Goal: Task Accomplishment & Management: Manage account settings

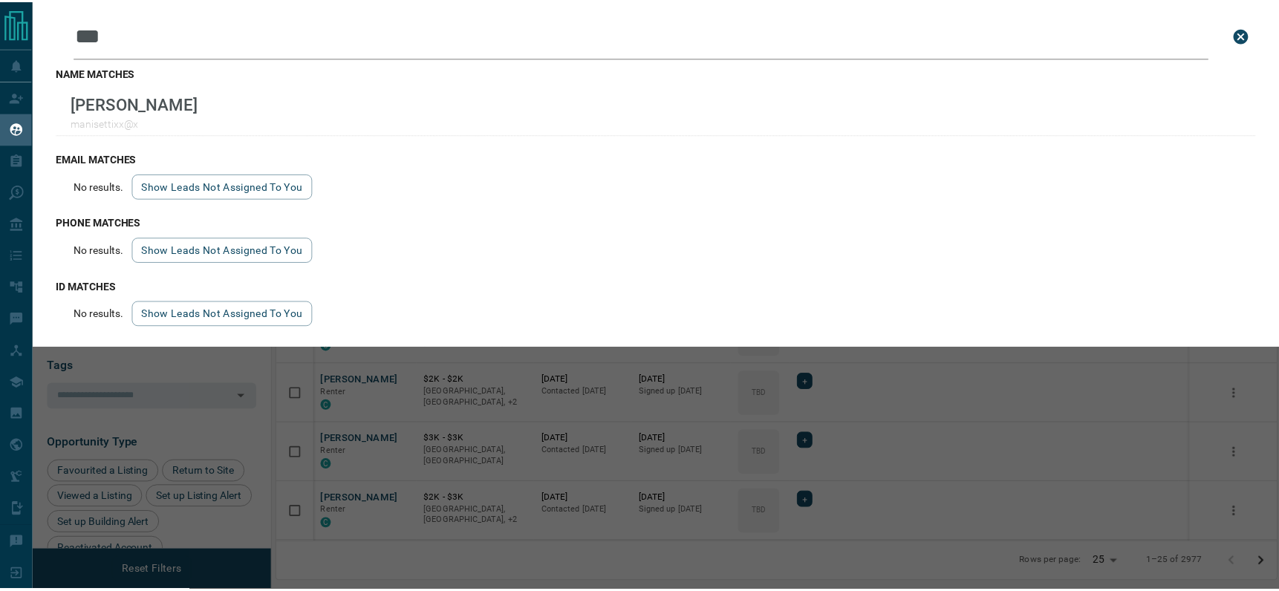
scroll to position [447, 999]
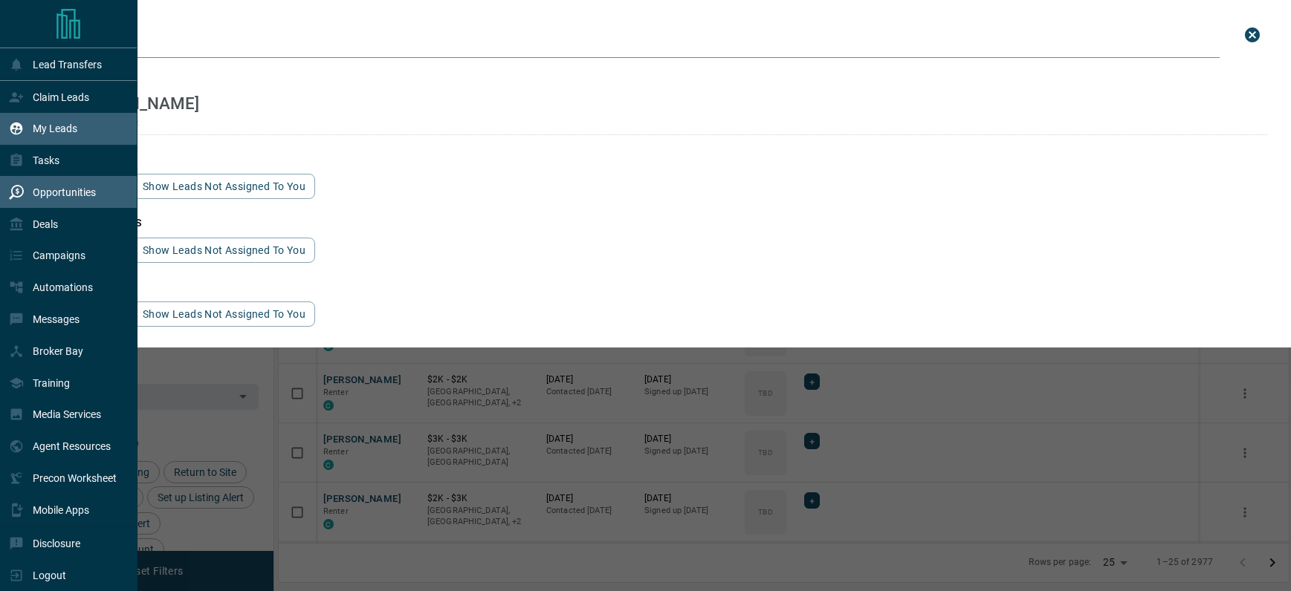
click at [65, 192] on p "Opportunities" at bounding box center [64, 192] width 63 height 12
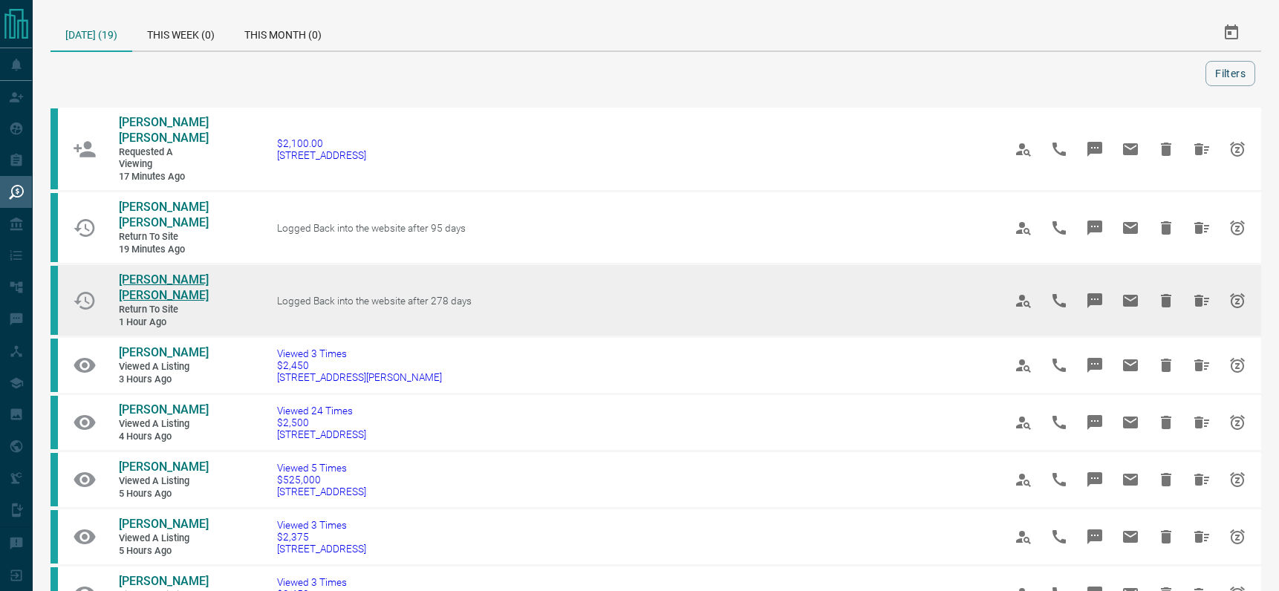
click at [133, 279] on span "[PERSON_NAME] [PERSON_NAME]" at bounding box center [164, 288] width 90 height 30
click at [1197, 300] on icon "Hide All from Sara Lledo Segui" at bounding box center [1202, 301] width 15 height 12
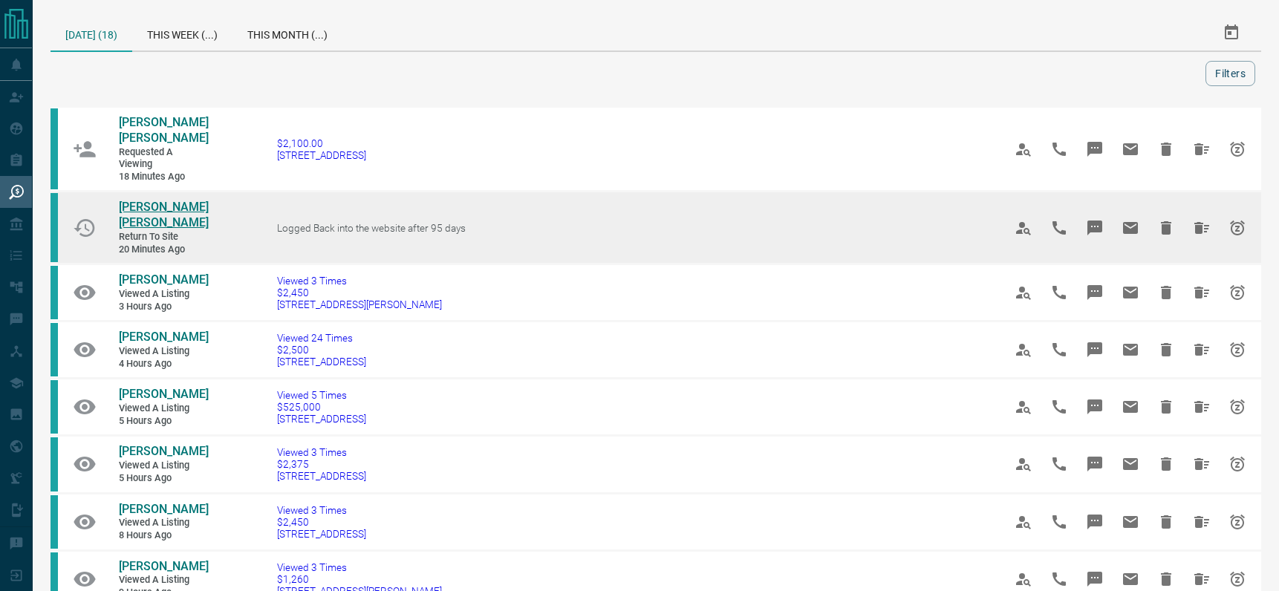
click at [134, 206] on span "[PERSON_NAME] [PERSON_NAME]" at bounding box center [164, 215] width 90 height 30
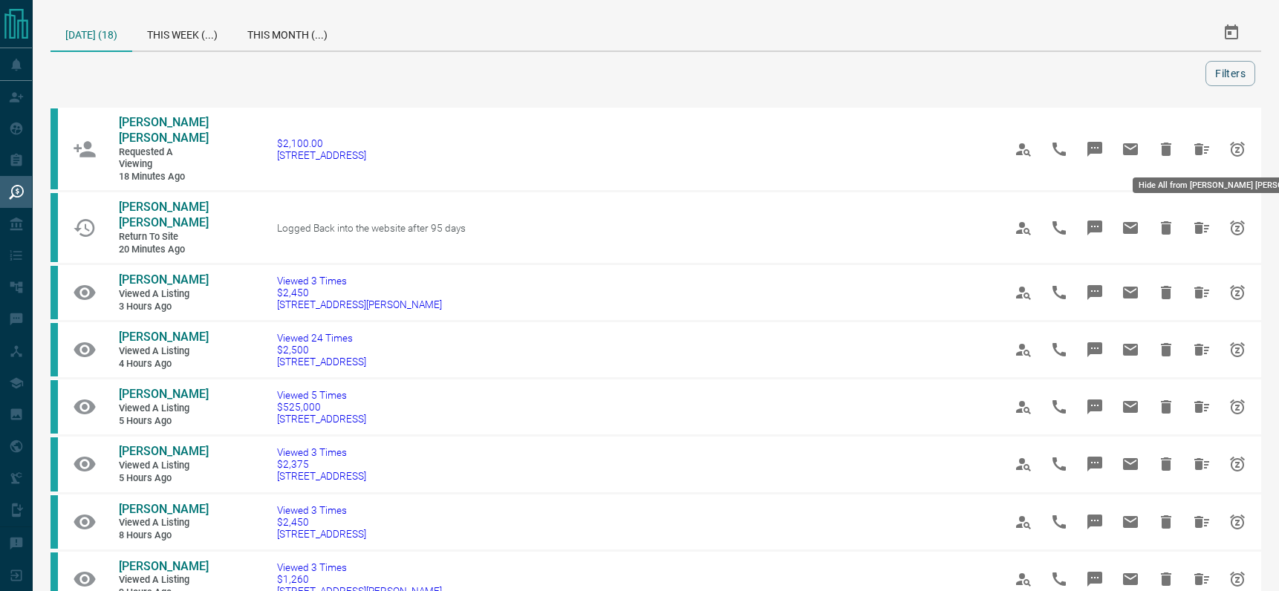
click at [1197, 150] on icon "Hide All from Ruhal Inam Shaikh" at bounding box center [1202, 149] width 15 height 12
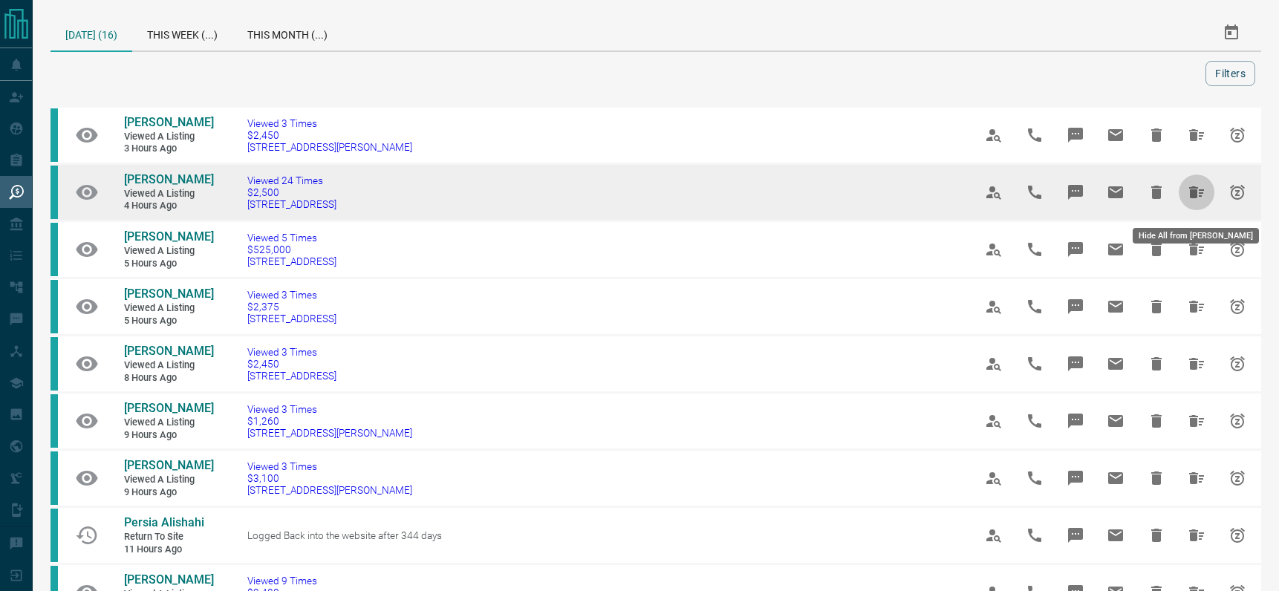
click at [1195, 198] on icon "Hide All from ANTHONY HUNOS" at bounding box center [1196, 192] width 15 height 12
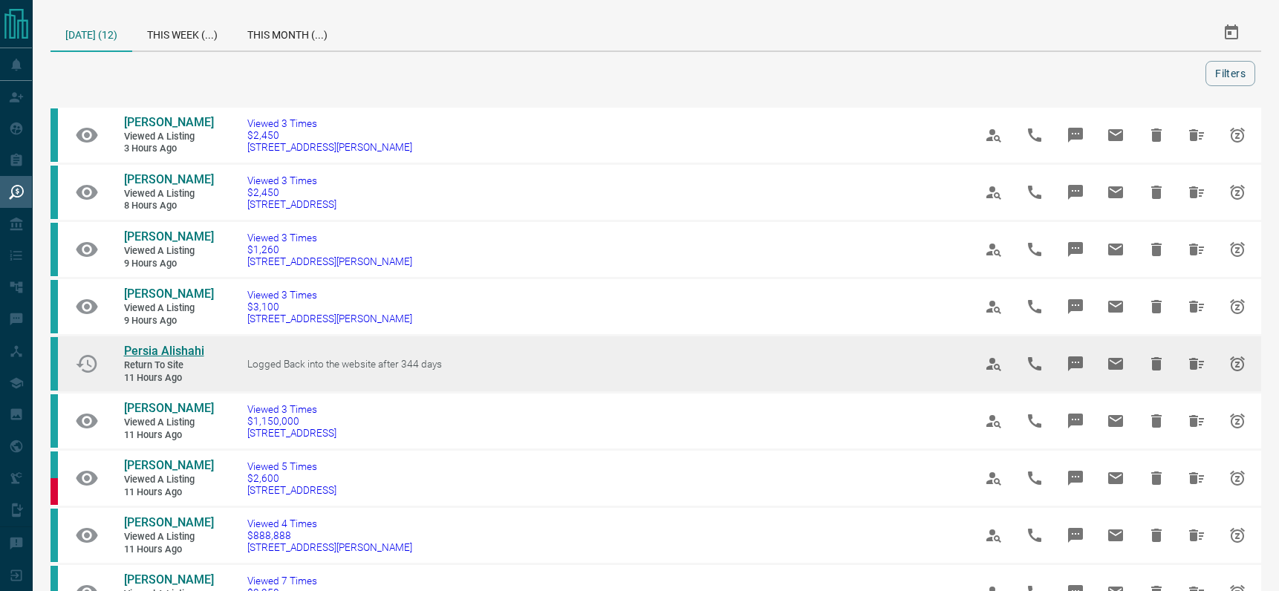
click at [169, 358] on span "Persia Alishahi" at bounding box center [164, 351] width 80 height 14
click at [1193, 370] on icon "Hide All from Persia Alishahi" at bounding box center [1196, 364] width 15 height 12
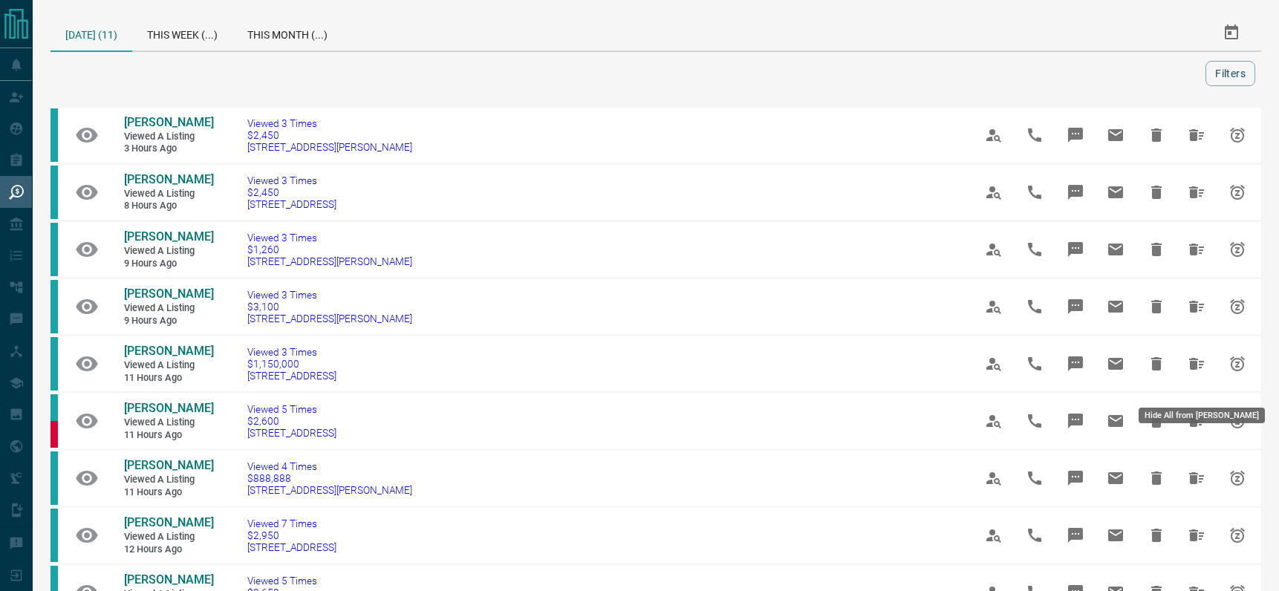
click at [1193, 370] on icon "Hide All from Martin Weinryb" at bounding box center [1196, 364] width 15 height 12
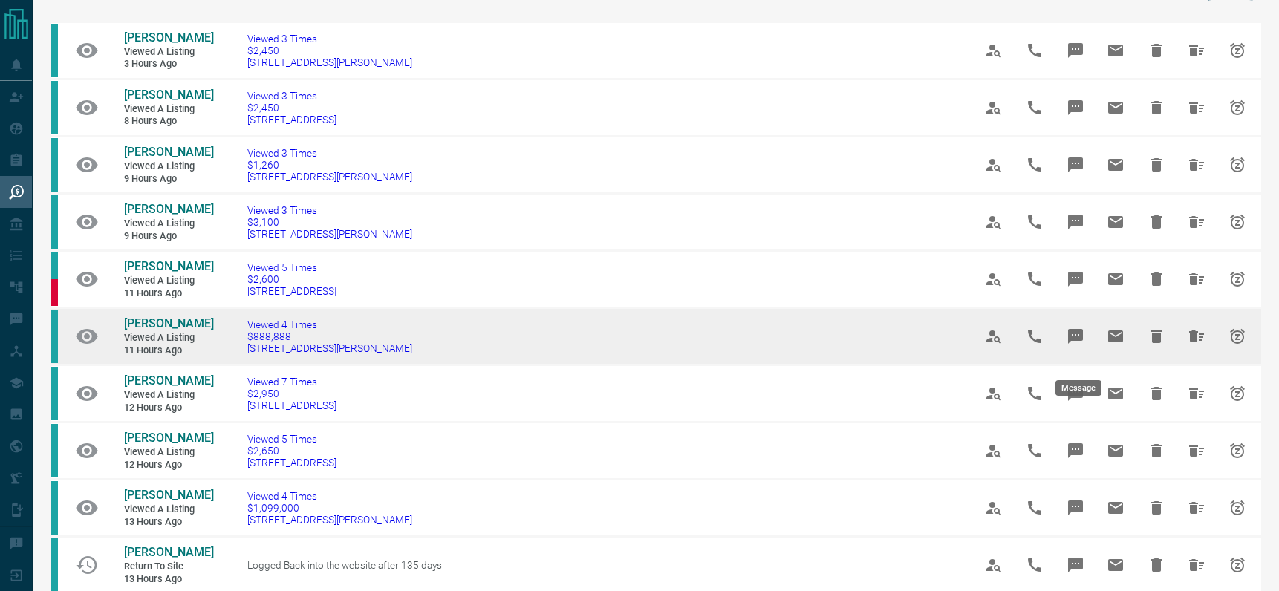
scroll to position [198, 0]
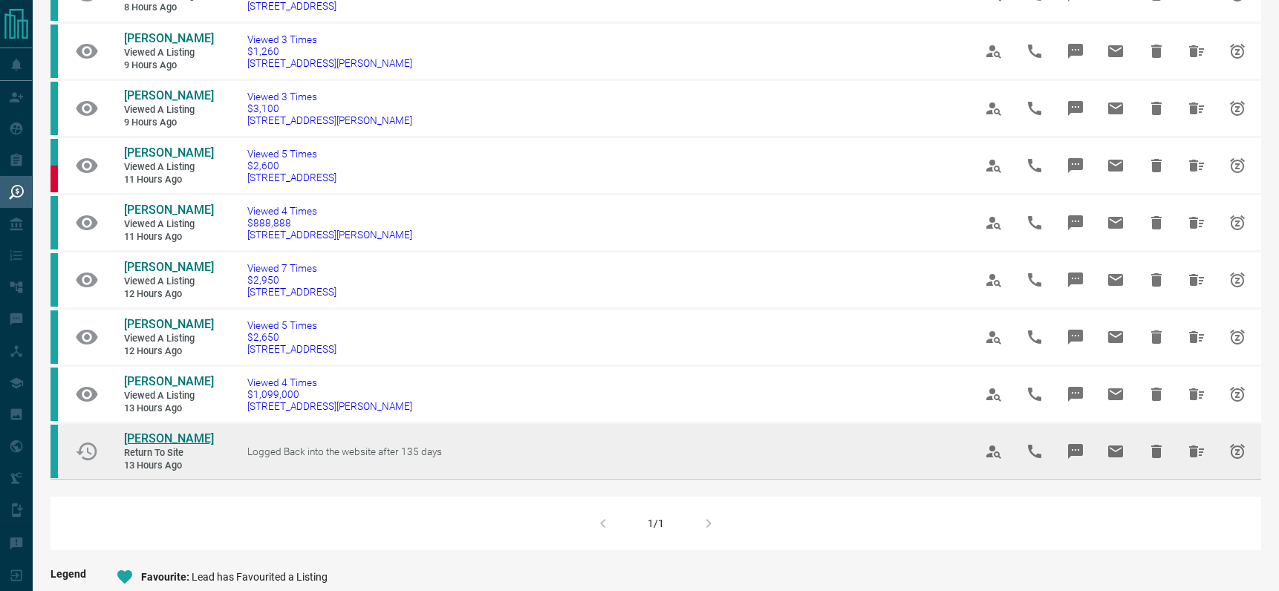
click at [163, 446] on span "[PERSON_NAME]" at bounding box center [169, 439] width 90 height 14
click at [1194, 458] on icon "Hide All from Laila ElDeib" at bounding box center [1196, 452] width 15 height 12
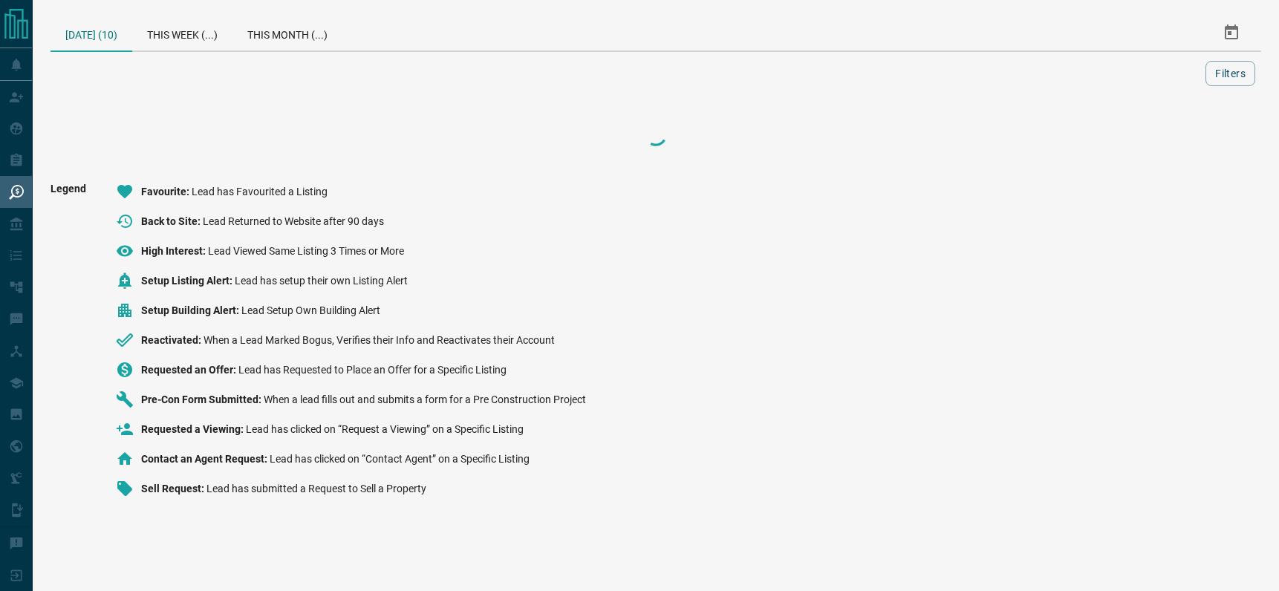
scroll to position [0, 0]
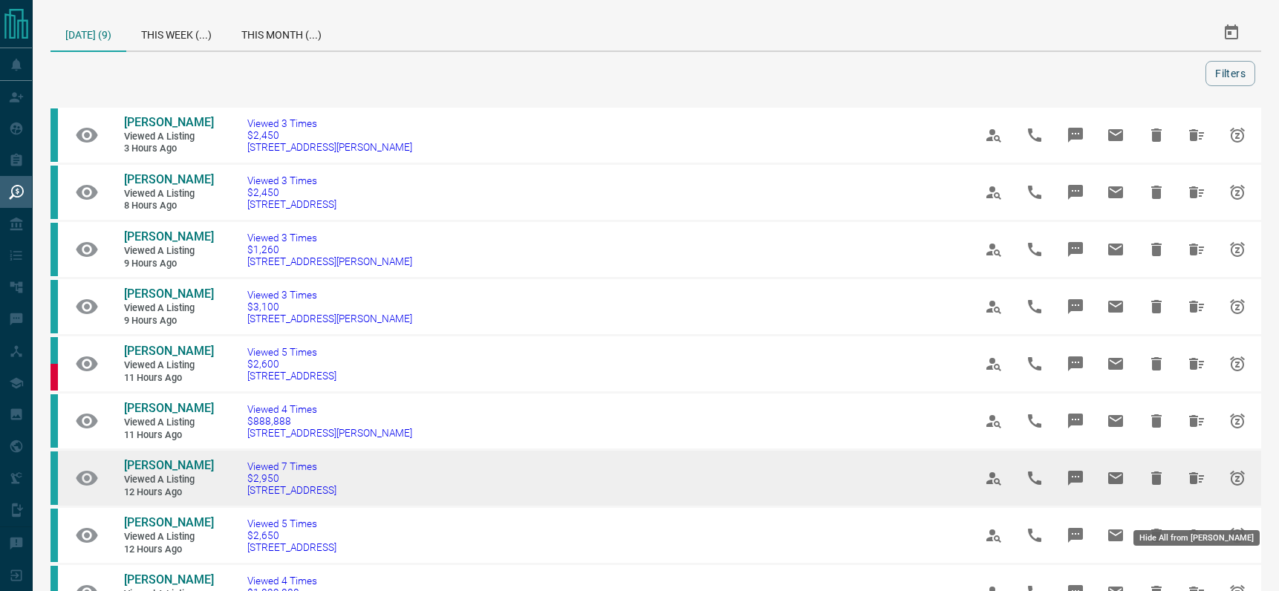
click at [1198, 484] on icon "Hide All from Madeline Maxwell" at bounding box center [1196, 479] width 15 height 12
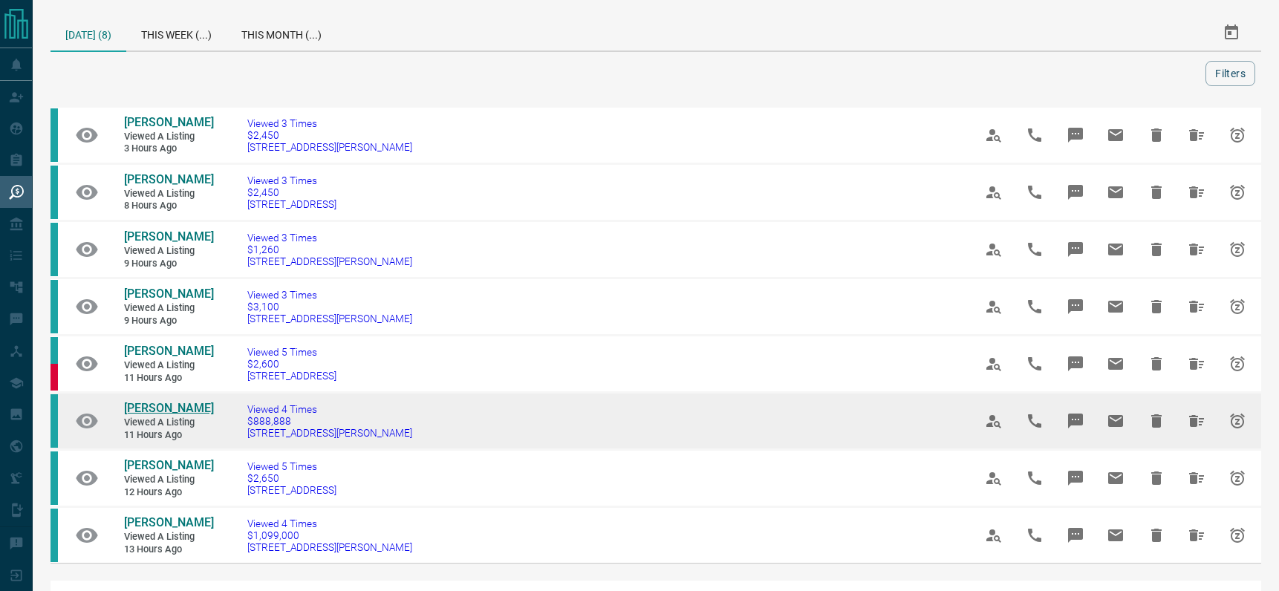
click at [165, 415] on span "[PERSON_NAME]" at bounding box center [169, 408] width 90 height 14
click at [142, 414] on td "[PERSON_NAME] Viewed a Listing 11 hours ago" at bounding box center [157, 421] width 111 height 55
click at [160, 415] on span "[PERSON_NAME]" at bounding box center [169, 408] width 90 height 14
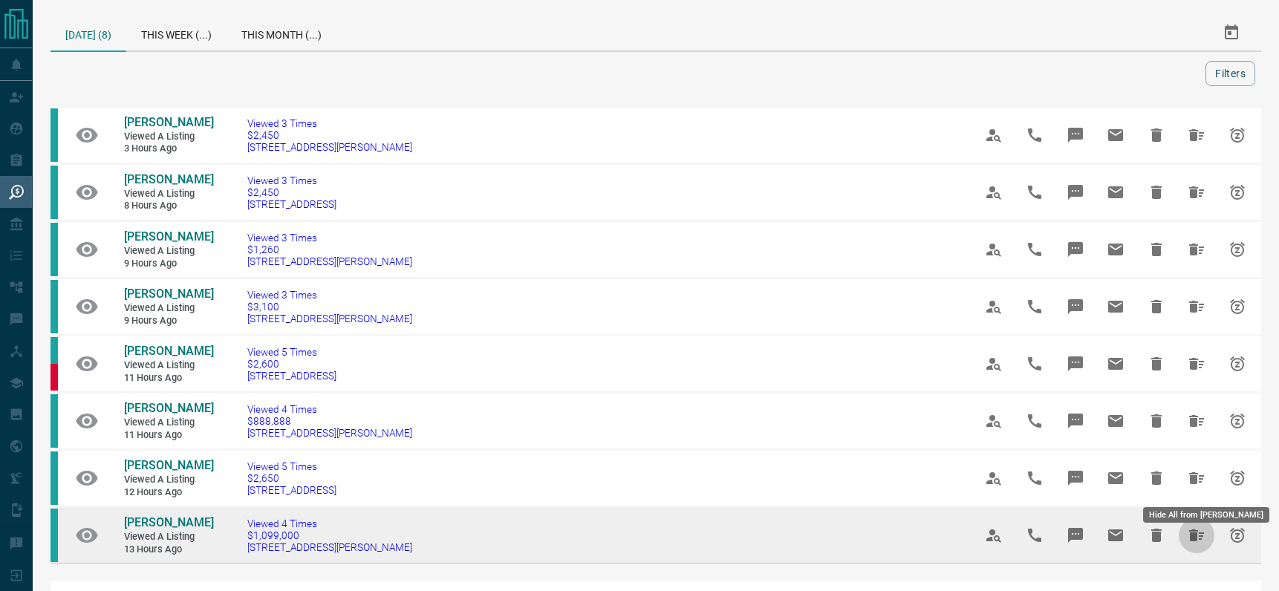
click at [1198, 545] on icon "Hide All from Tashi Mohan" at bounding box center [1197, 536] width 18 height 18
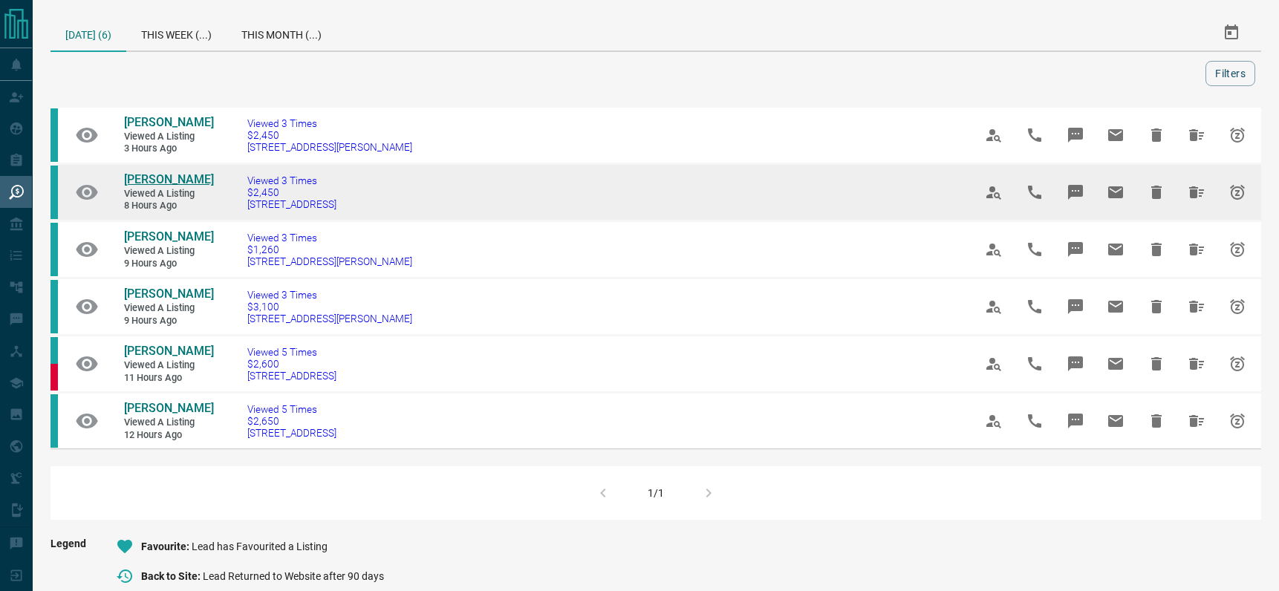
click at [146, 178] on span "[PERSON_NAME]" at bounding box center [169, 179] width 90 height 14
click at [1201, 192] on icon "Hide All from Liban Hassan" at bounding box center [1196, 192] width 15 height 12
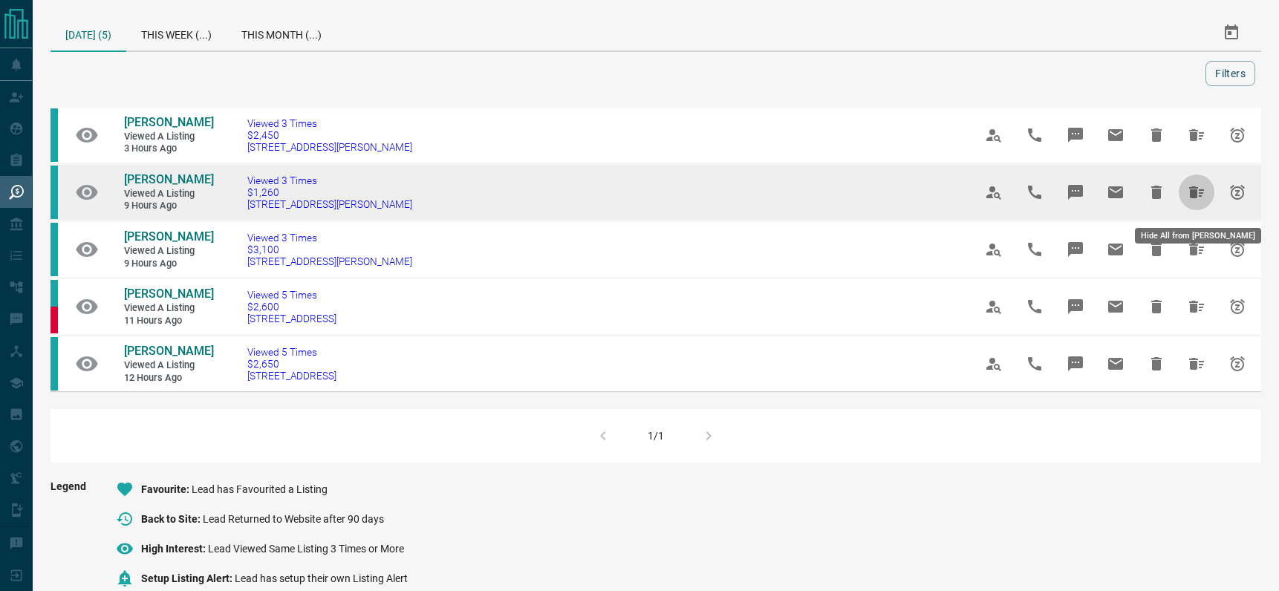
click at [1198, 201] on icon "Hide All from Gustavo Sobreira" at bounding box center [1197, 193] width 18 height 18
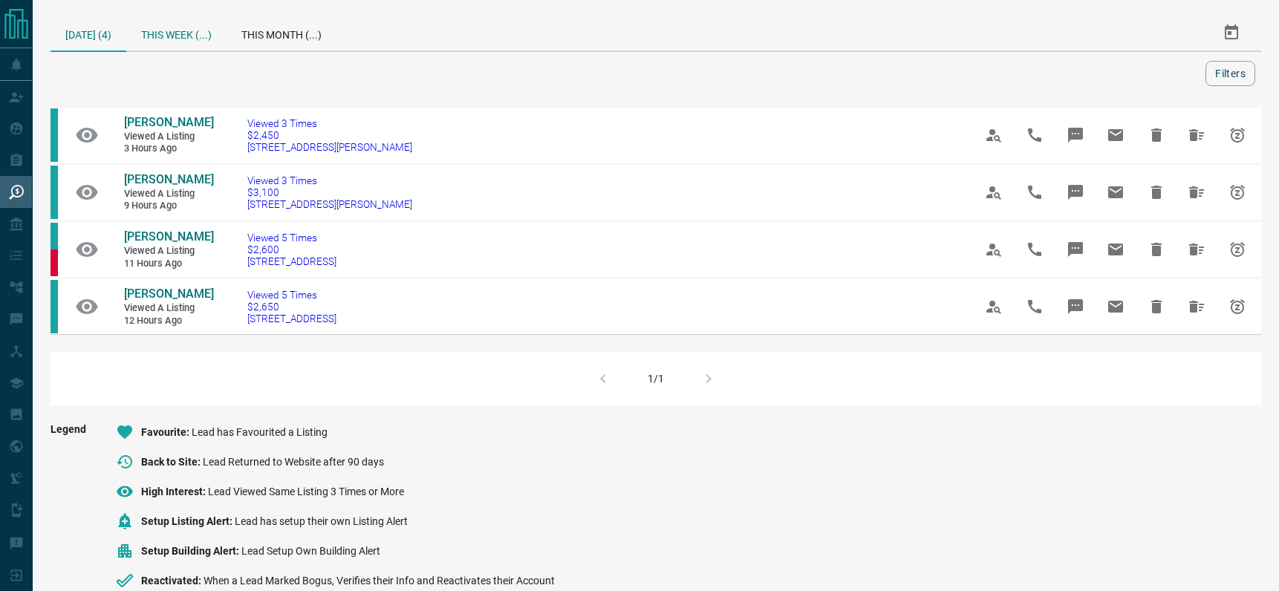
click at [187, 37] on div "This Week (...)" at bounding box center [176, 33] width 100 height 36
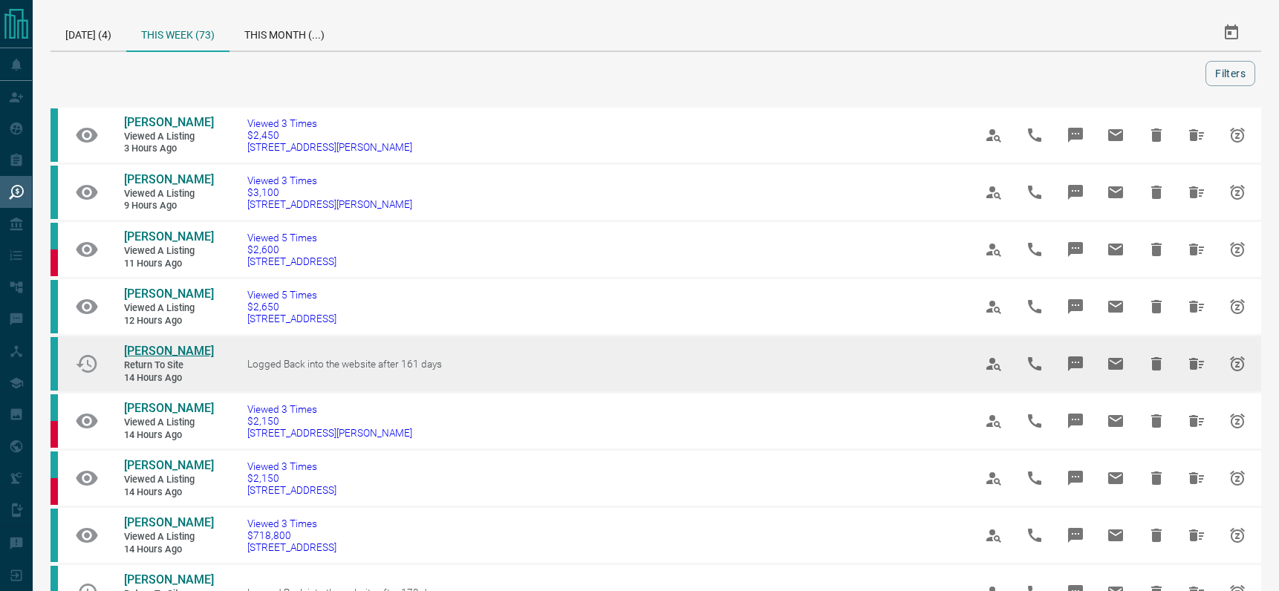
click at [142, 351] on span "[PERSON_NAME]" at bounding box center [169, 351] width 90 height 14
click at [1204, 370] on icon "Hide All from Yuliia Biloholovska" at bounding box center [1196, 364] width 15 height 12
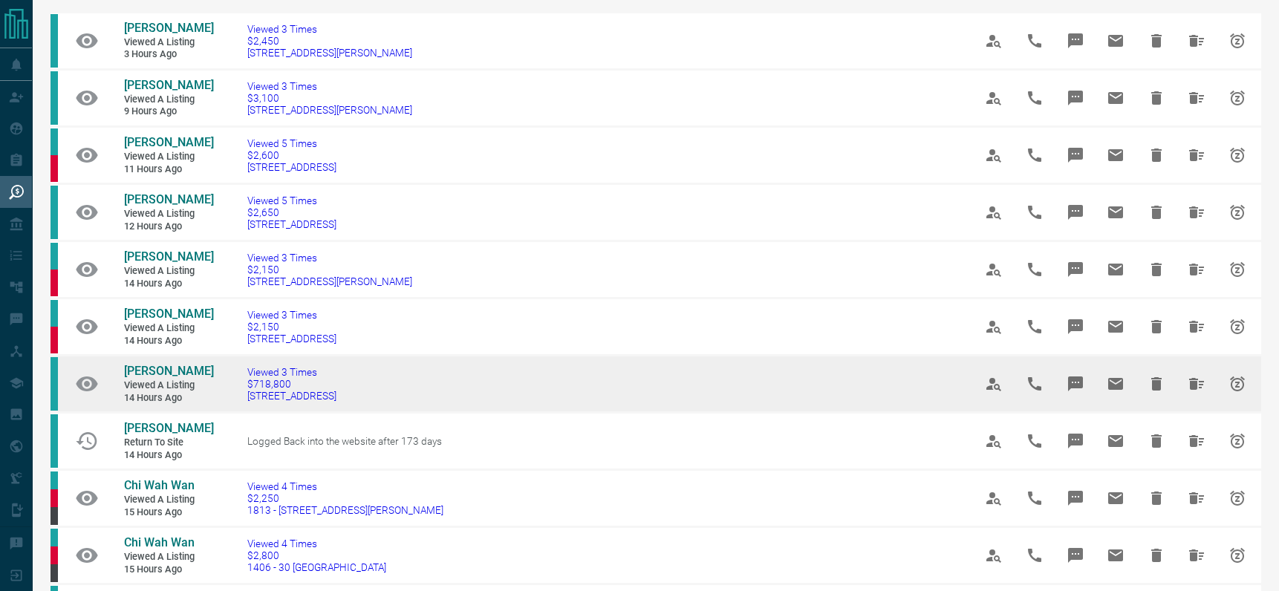
scroll to position [98, 0]
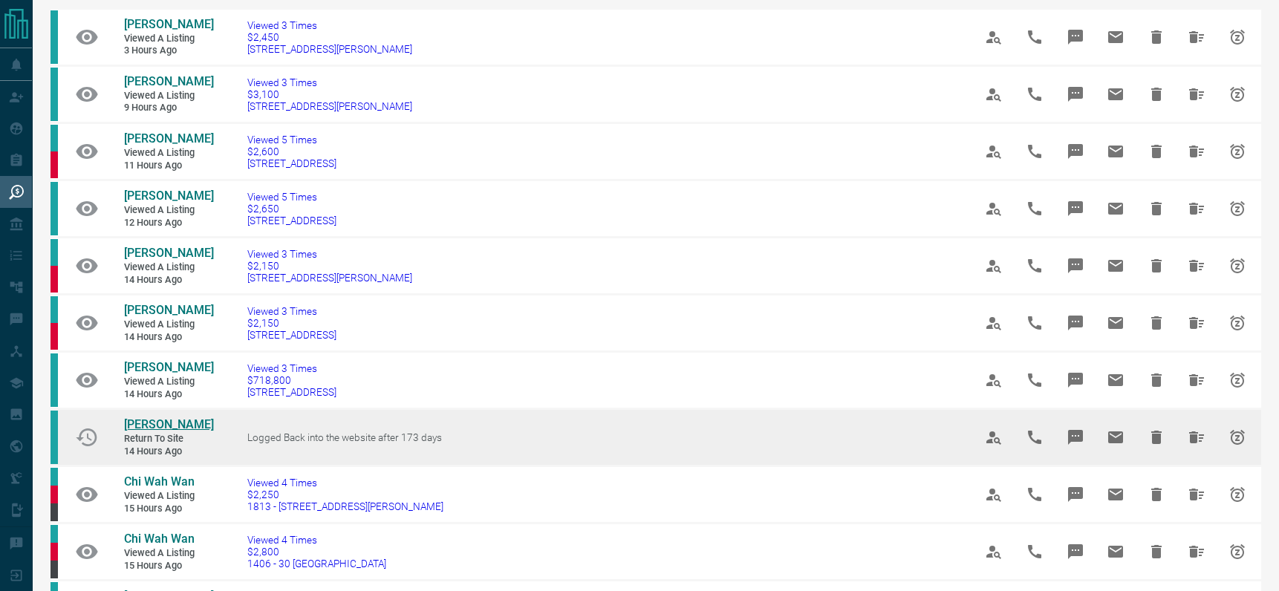
click at [158, 424] on span "[PERSON_NAME]" at bounding box center [169, 425] width 90 height 14
click at [1196, 441] on icon "Hide All from Sonia Afrin" at bounding box center [1196, 438] width 15 height 12
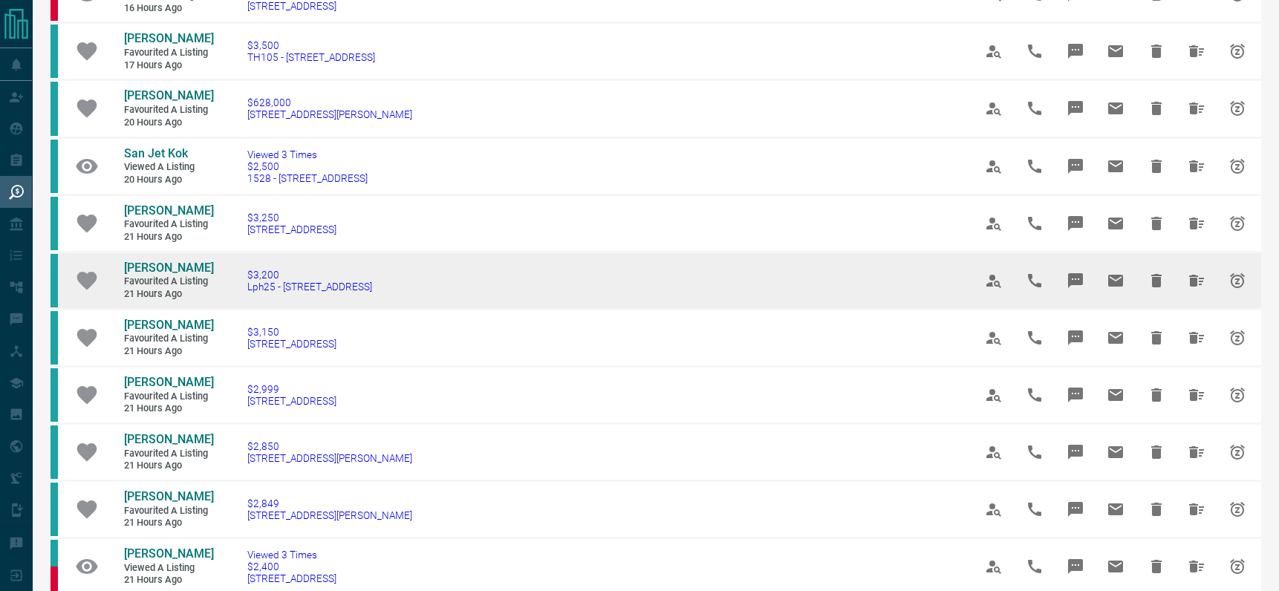
scroll to position [656, 0]
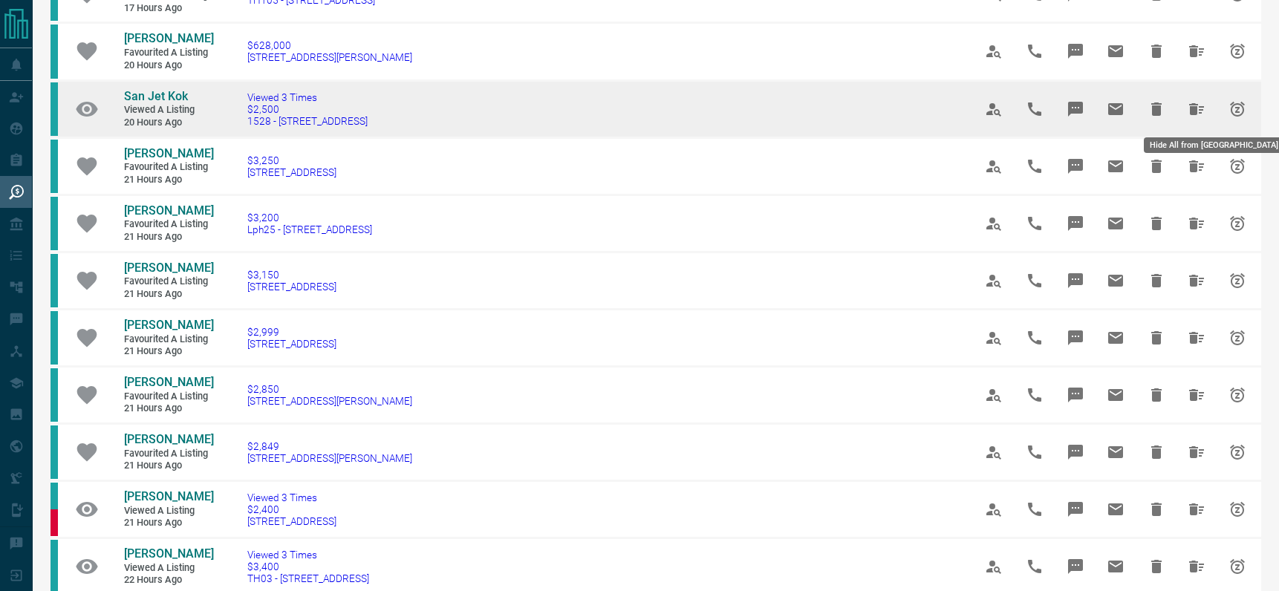
click at [1192, 109] on icon "Hide All from San Jet Kok" at bounding box center [1196, 109] width 15 height 12
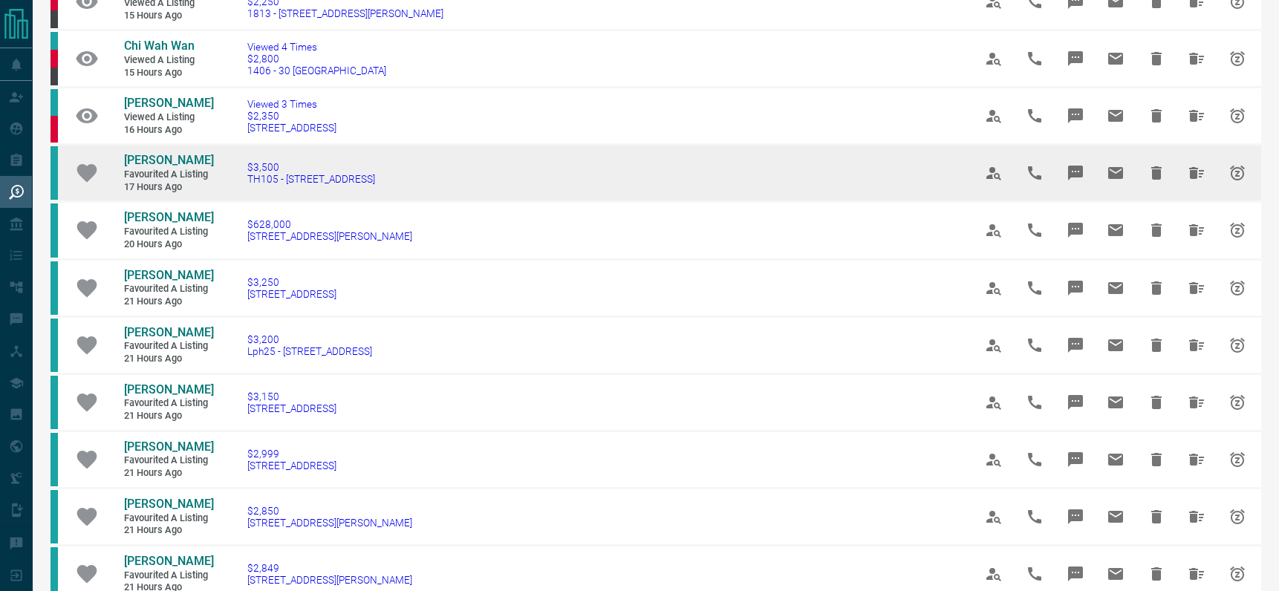
scroll to position [825, 0]
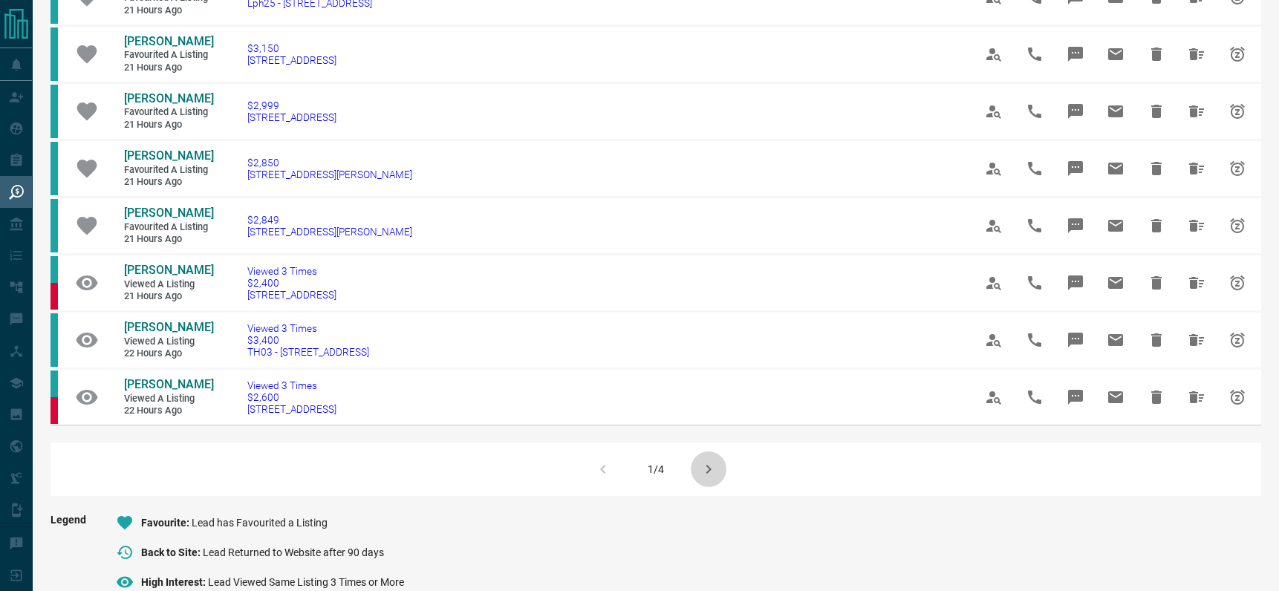
click at [714, 478] on icon "button" at bounding box center [709, 470] width 18 height 18
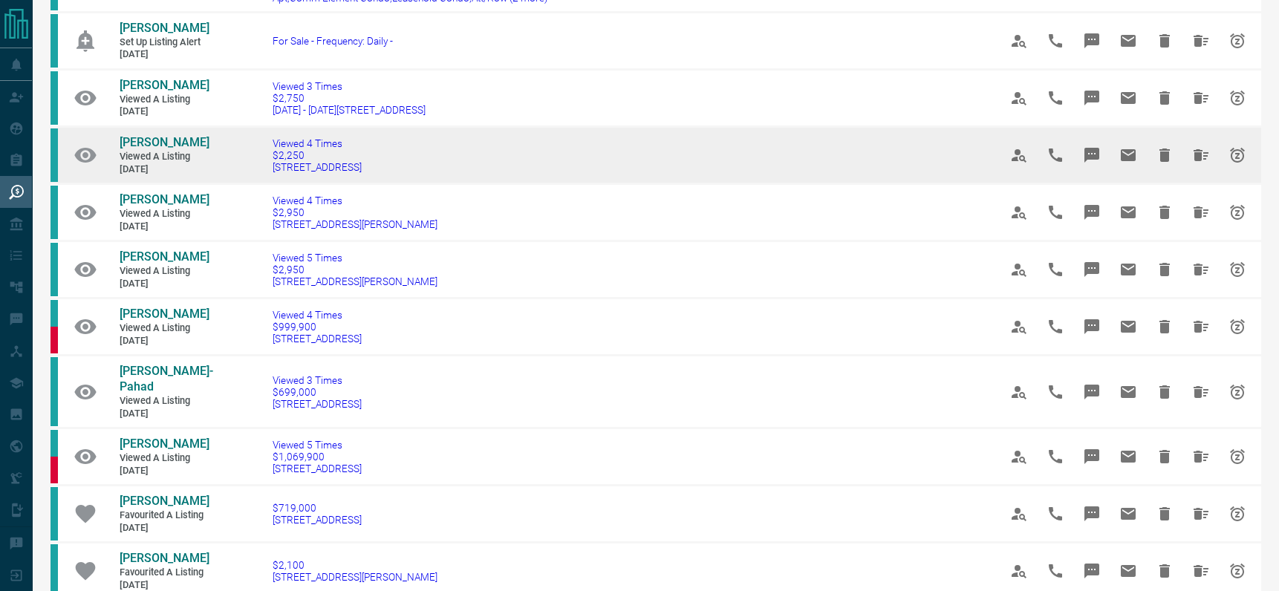
scroll to position [186, 0]
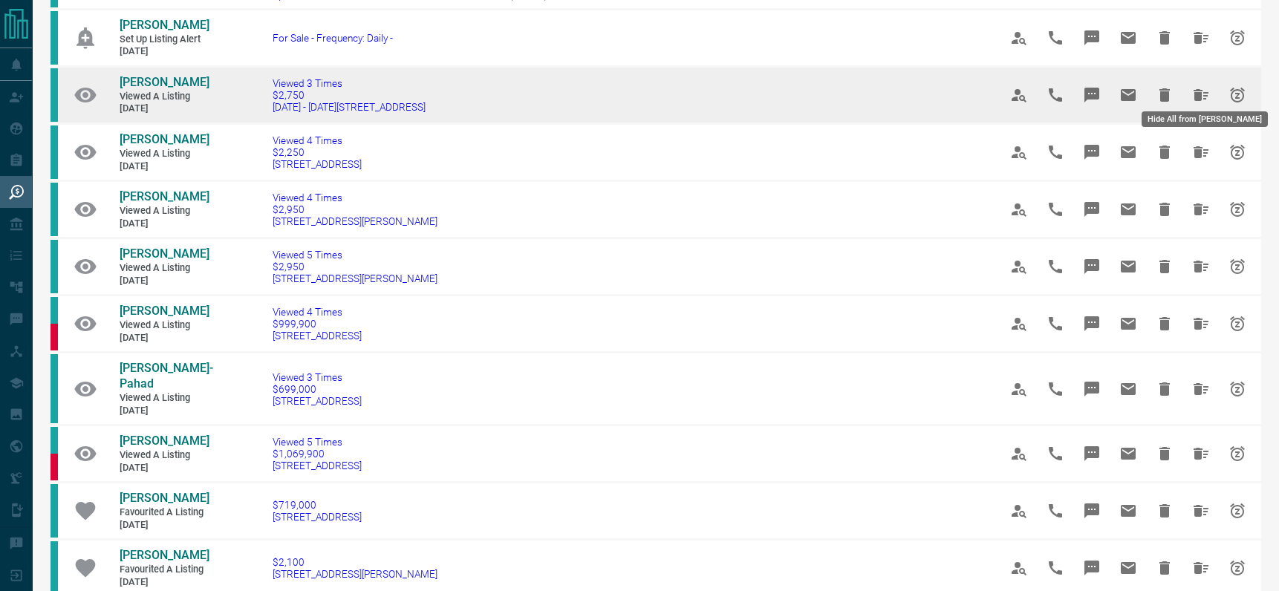
click at [1194, 91] on icon "Hide All from Simone Icardi" at bounding box center [1201, 95] width 18 height 18
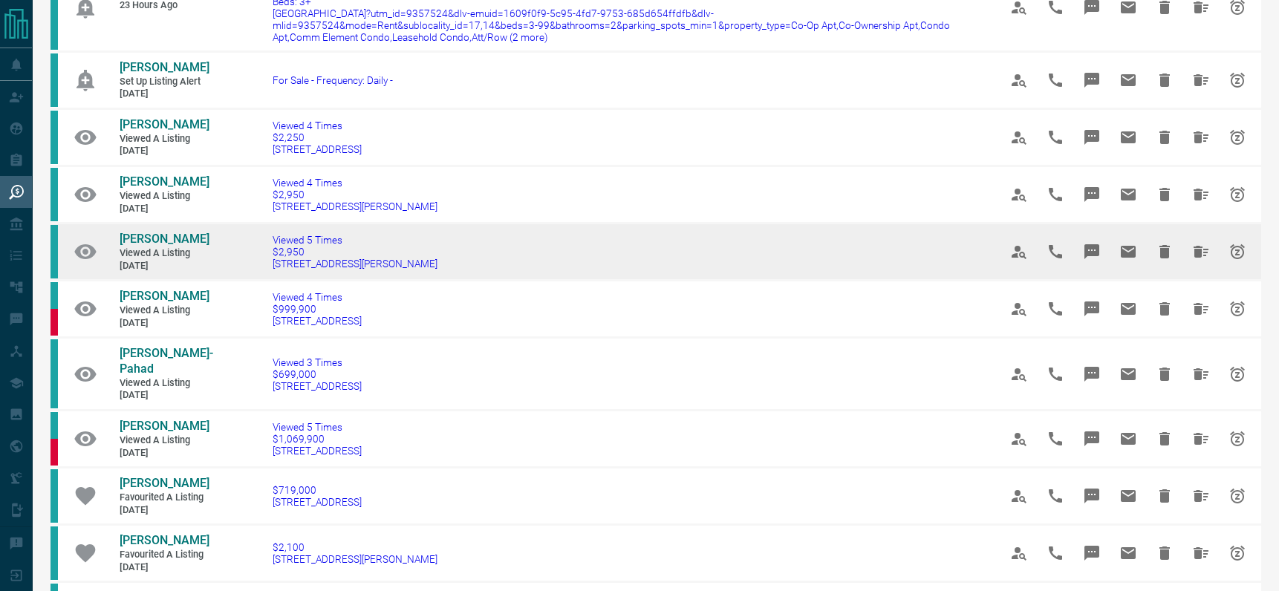
scroll to position [163, 0]
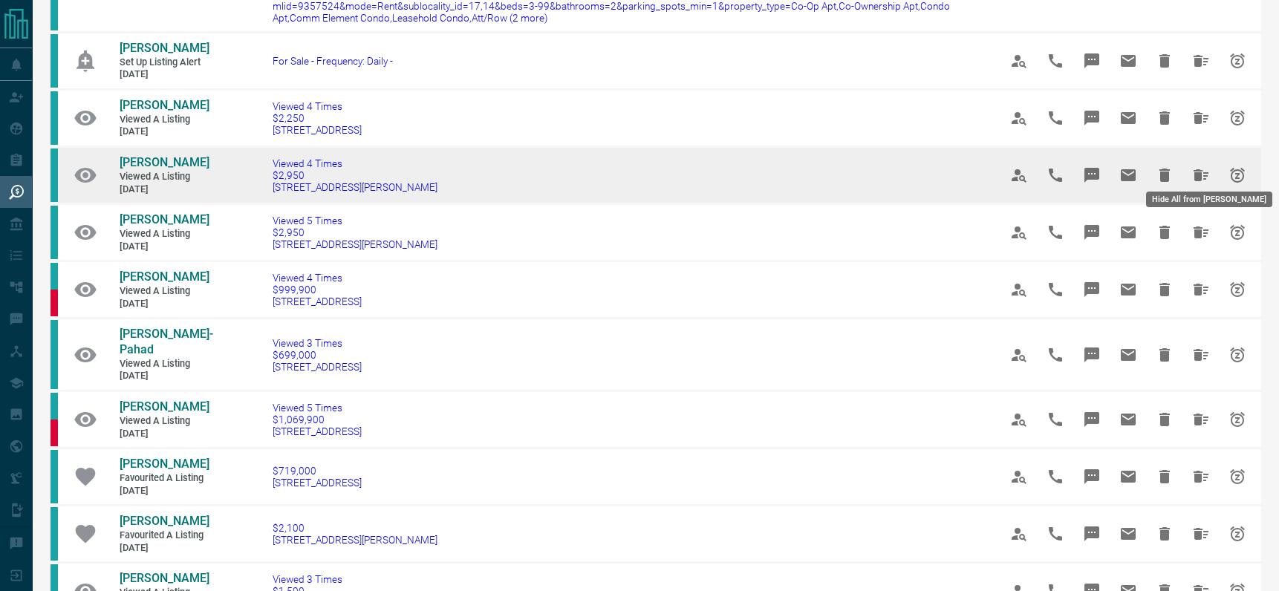
click at [1198, 169] on icon "Hide All from Lacey Waul" at bounding box center [1201, 175] width 15 height 12
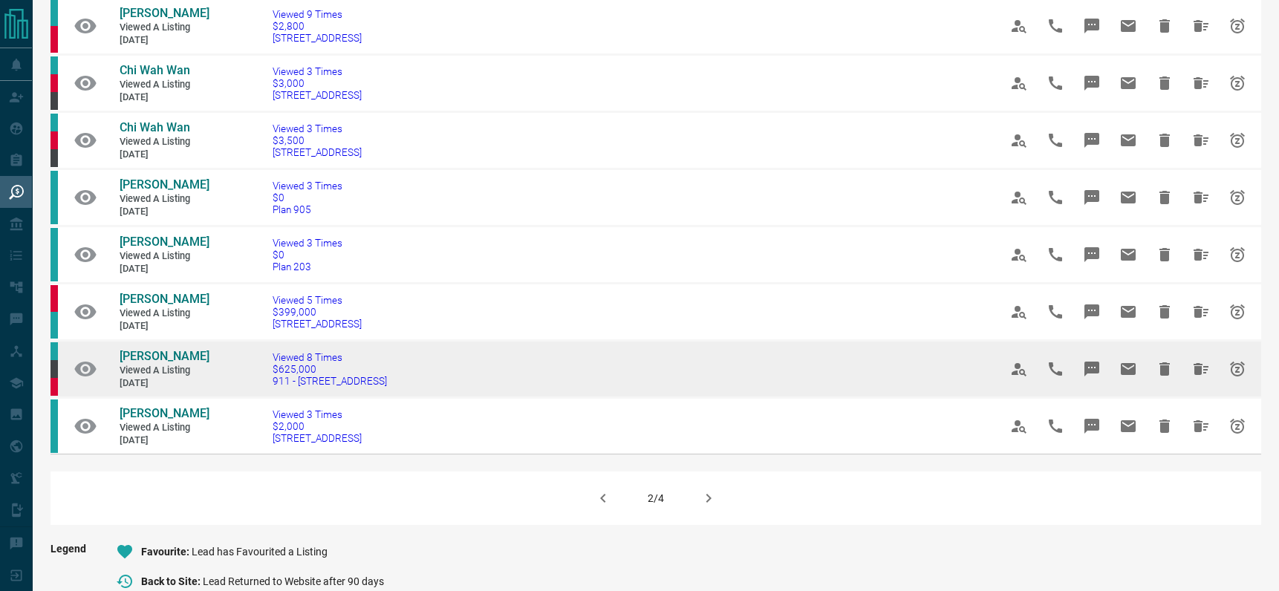
scroll to position [880, 0]
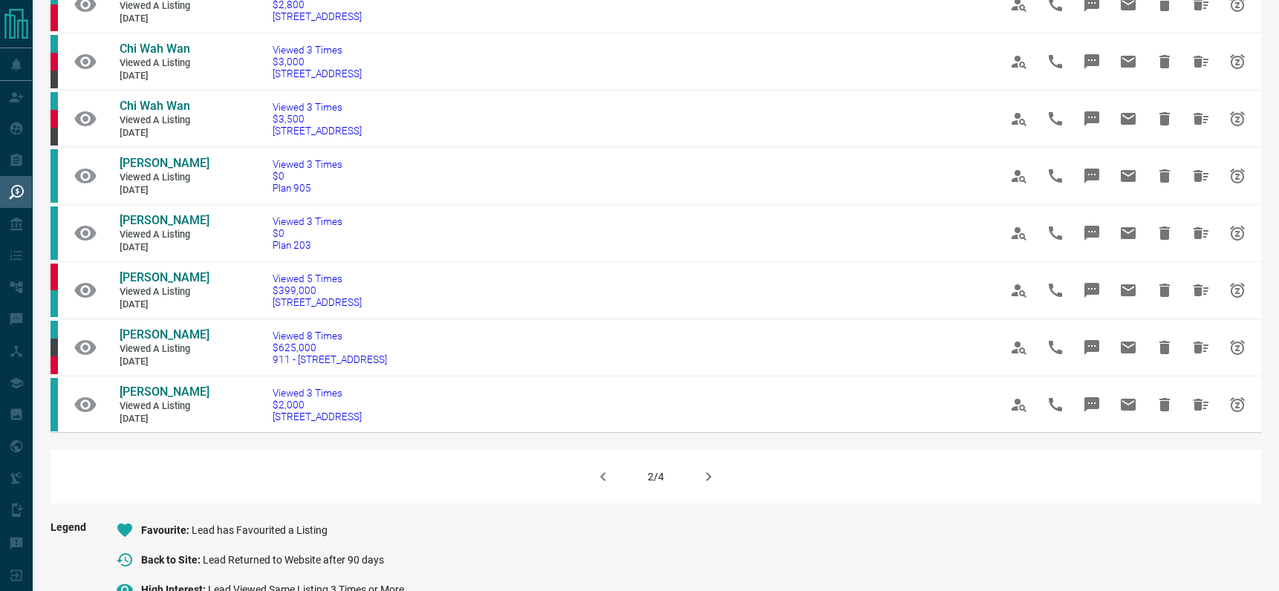
click at [704, 486] on icon "button" at bounding box center [709, 477] width 18 height 18
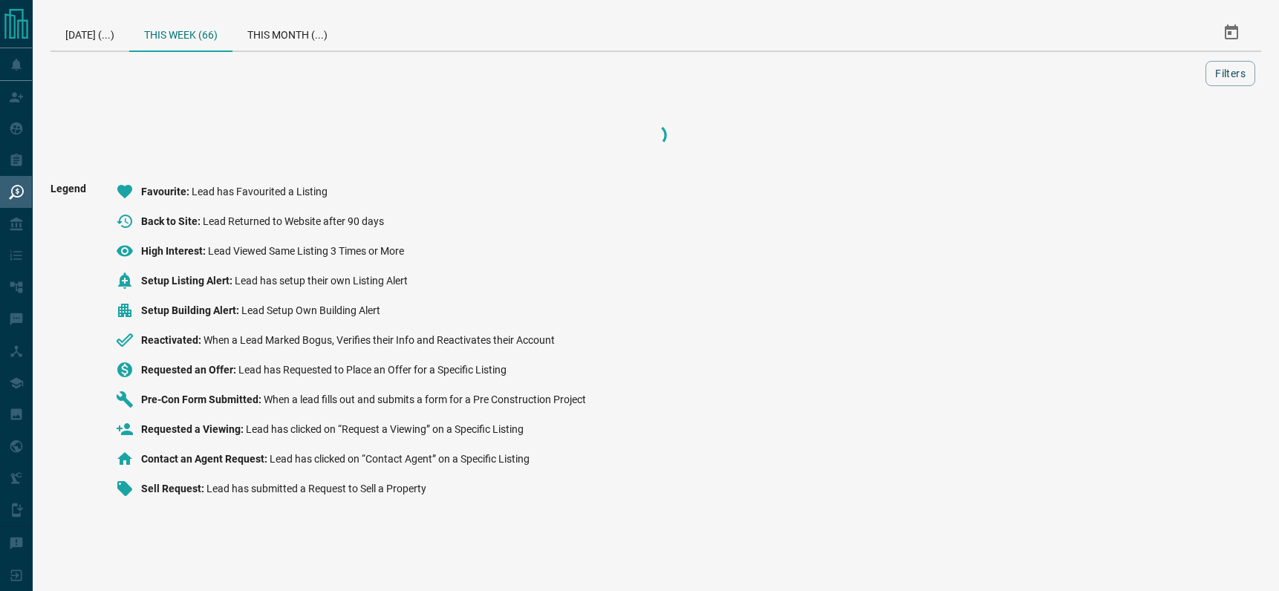
scroll to position [0, 0]
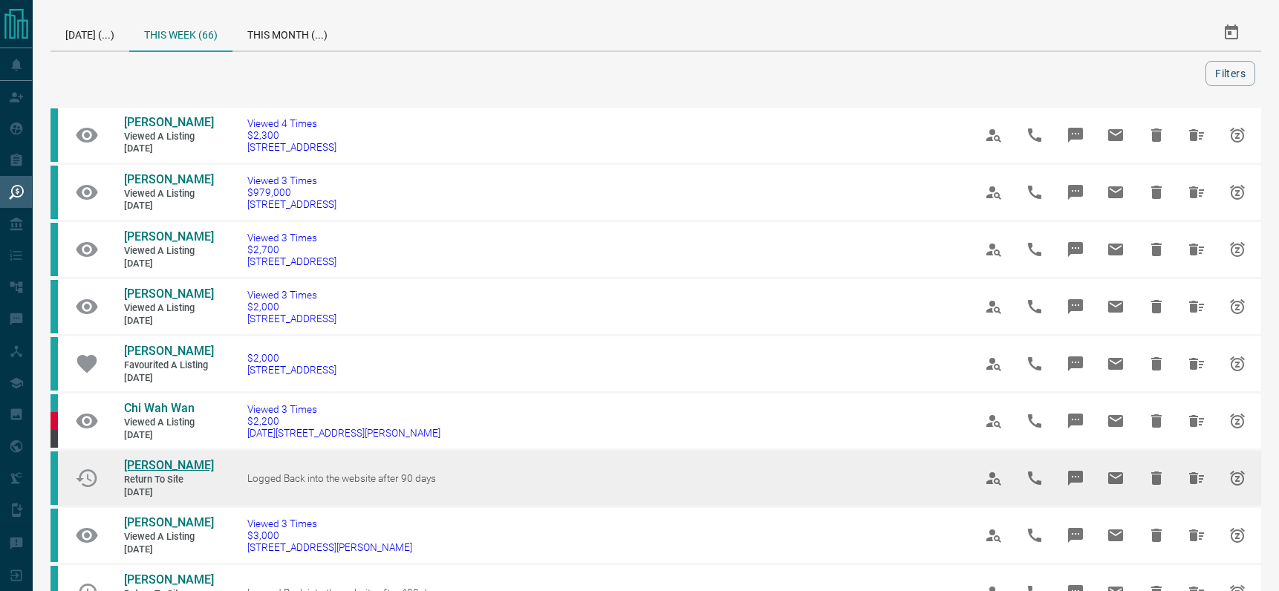
click at [129, 473] on span "[PERSON_NAME]" at bounding box center [169, 465] width 90 height 14
click at [1198, 484] on icon "Hide All from Alice T" at bounding box center [1196, 479] width 15 height 12
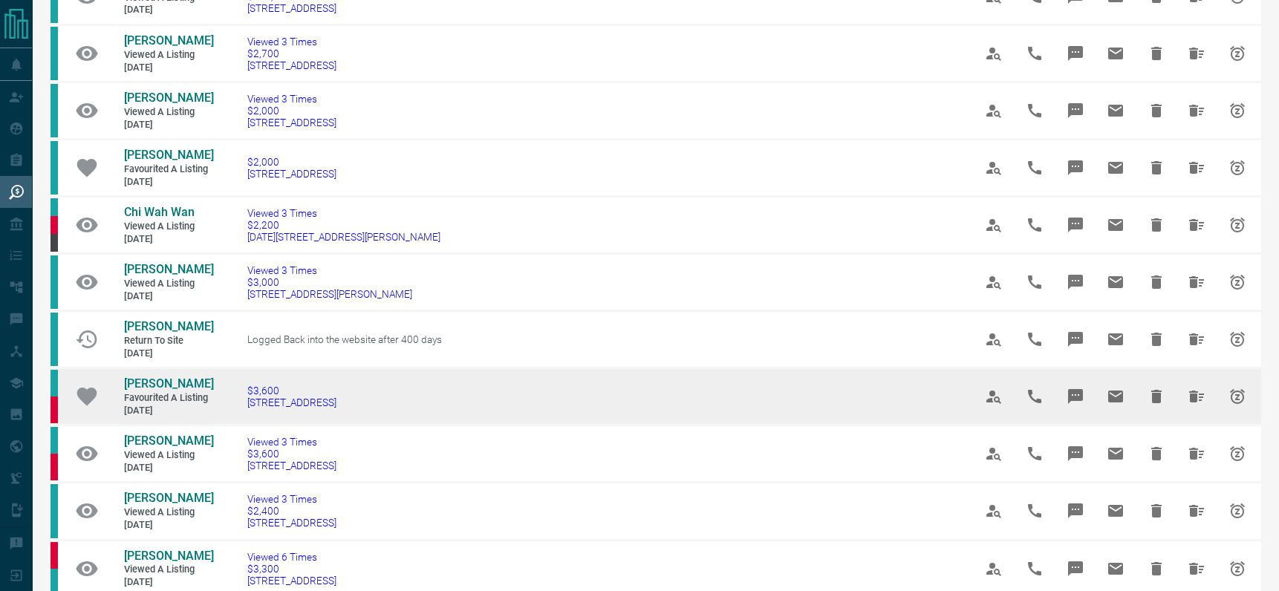
scroll to position [200, 0]
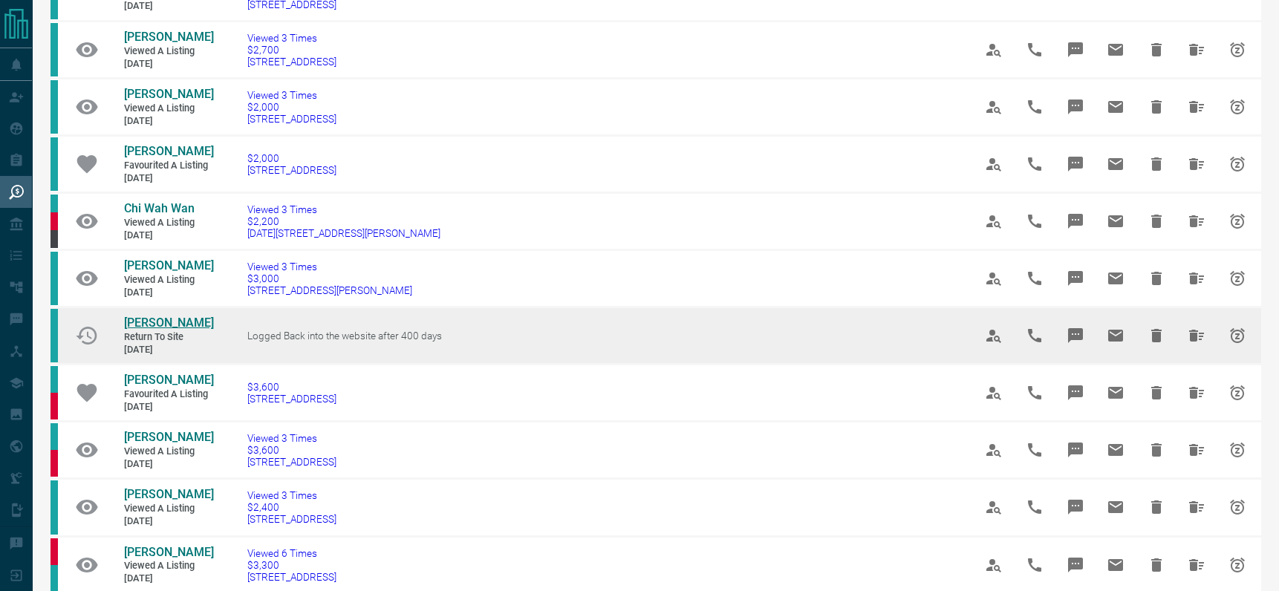
click at [146, 330] on span "[PERSON_NAME]" at bounding box center [169, 323] width 90 height 14
click at [1201, 342] on icon "Hide All from Ruby Jeong" at bounding box center [1196, 336] width 15 height 12
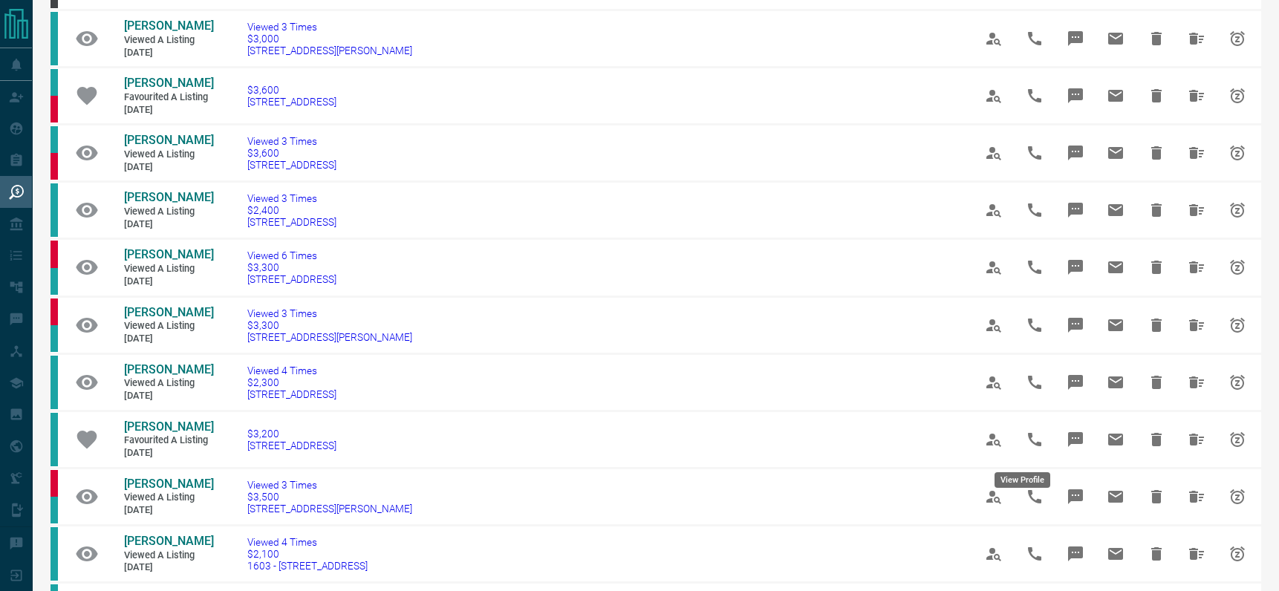
scroll to position [462, 0]
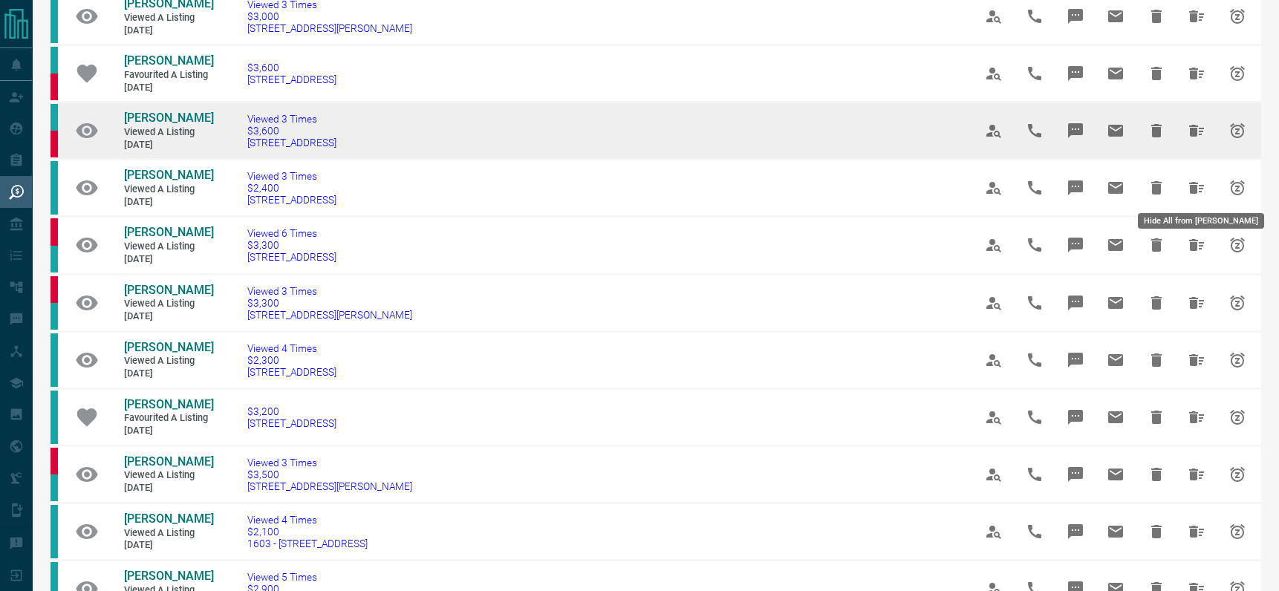
click at [1200, 137] on icon "Hide All from Vanessa Vammus" at bounding box center [1196, 131] width 15 height 12
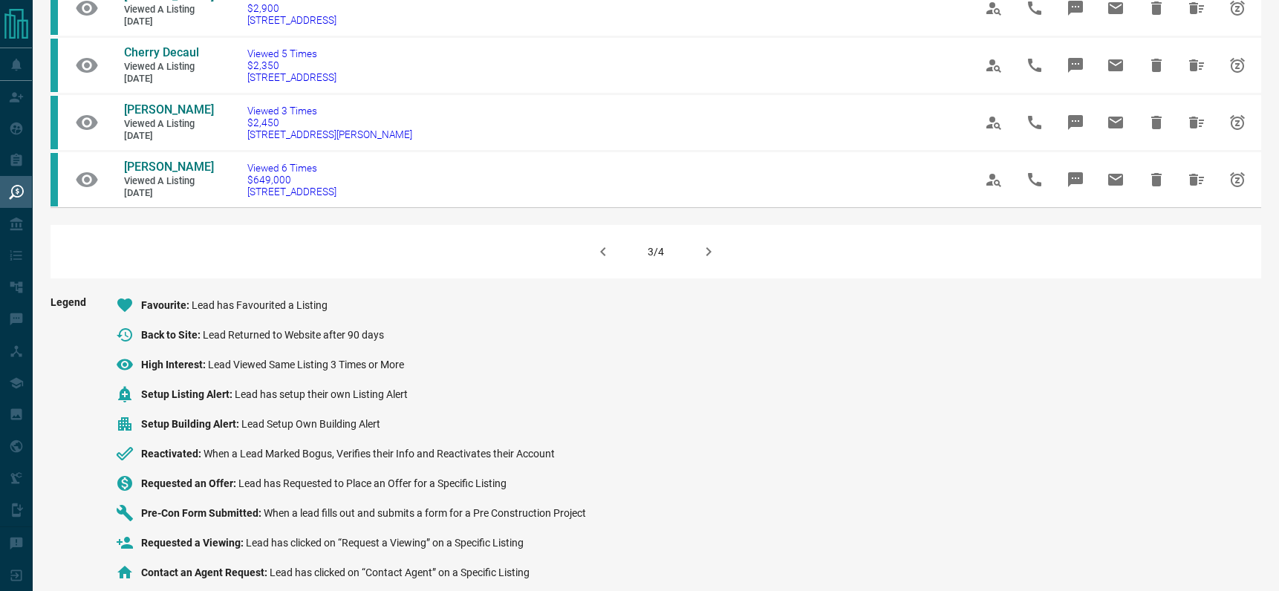
scroll to position [1034, 0]
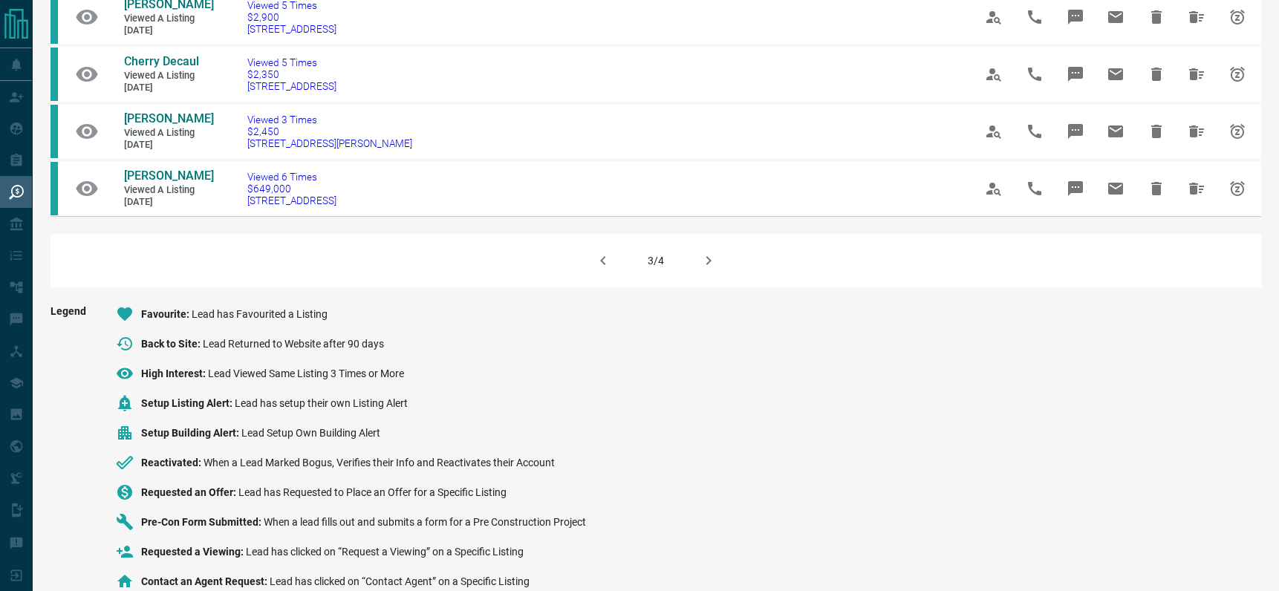
click at [707, 270] on icon "button" at bounding box center [709, 261] width 18 height 18
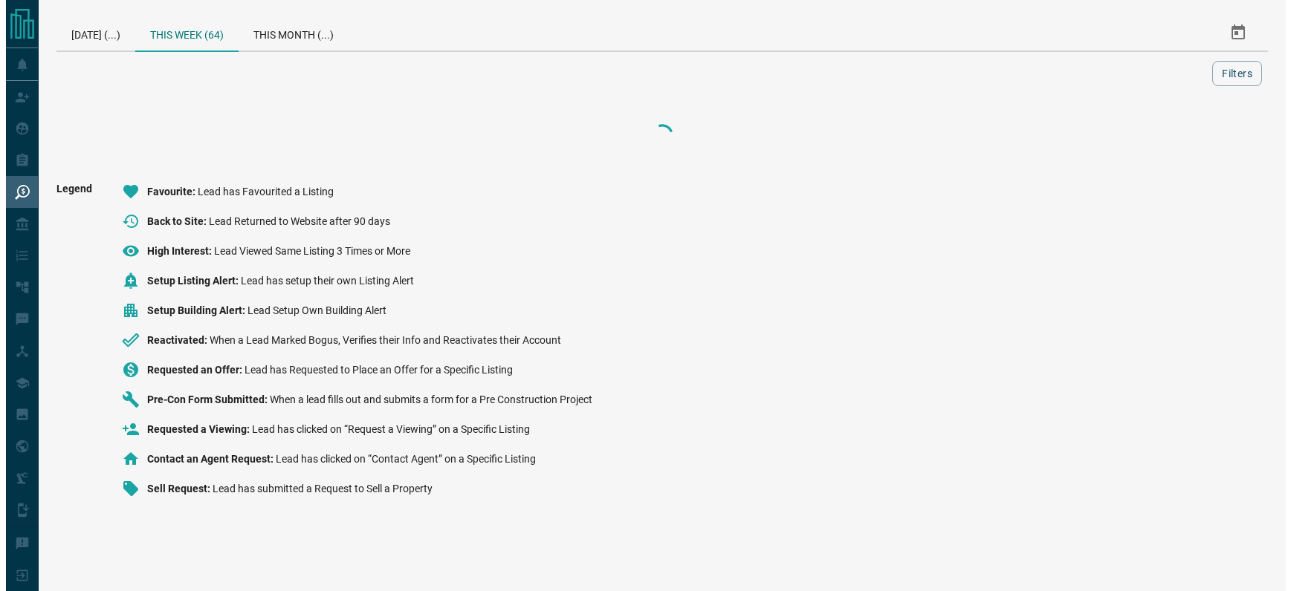
scroll to position [0, 0]
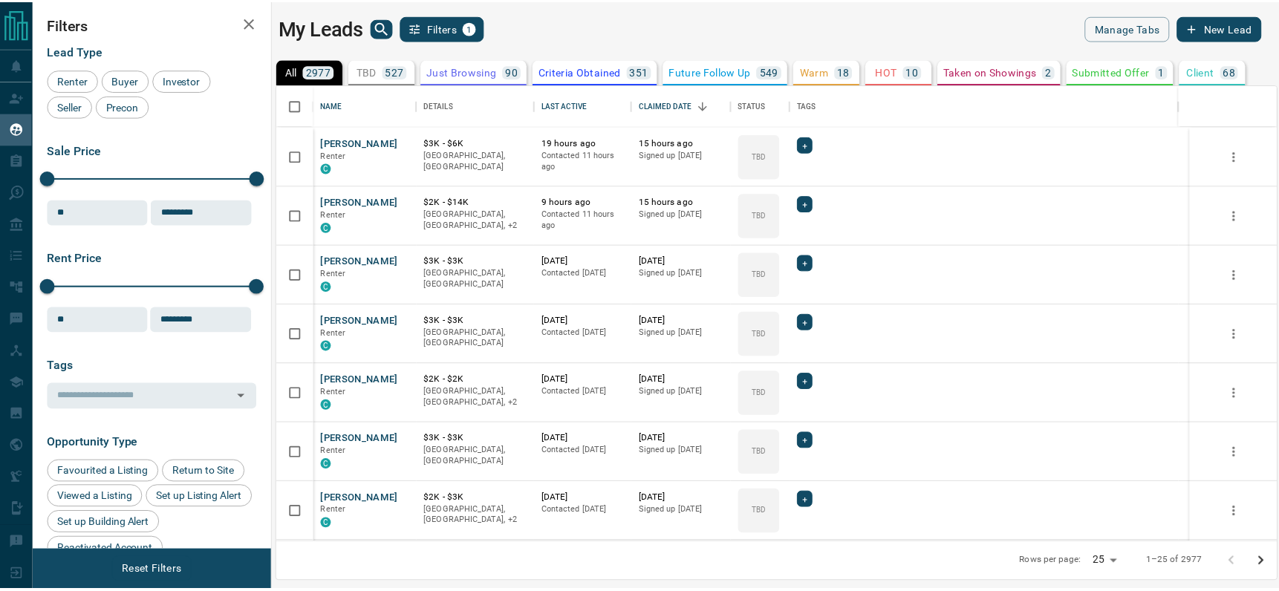
scroll to position [447, 999]
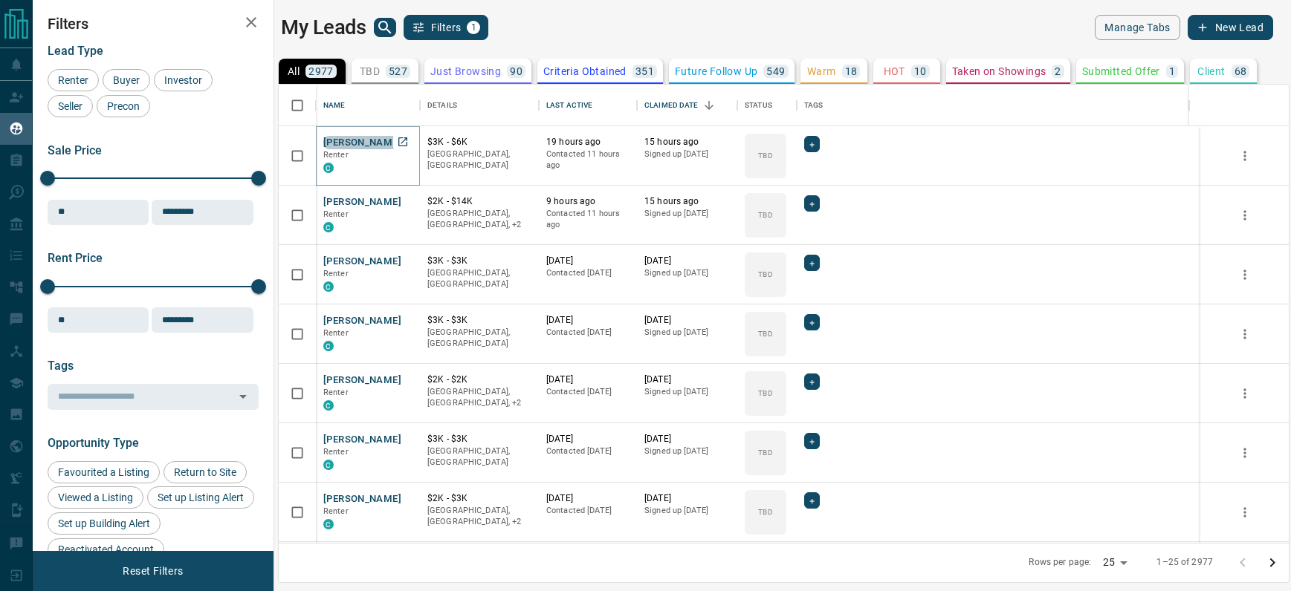
click at [348, 140] on button "[PERSON_NAME]" at bounding box center [362, 143] width 78 height 14
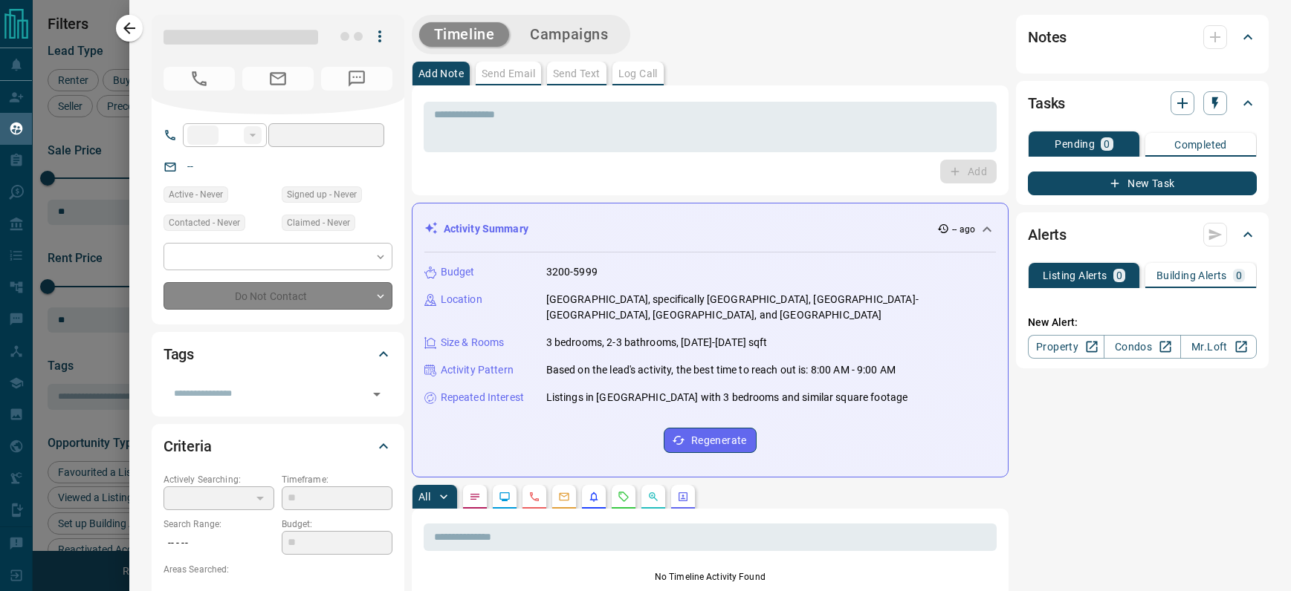
type input "**"
type input "**********"
type input "**"
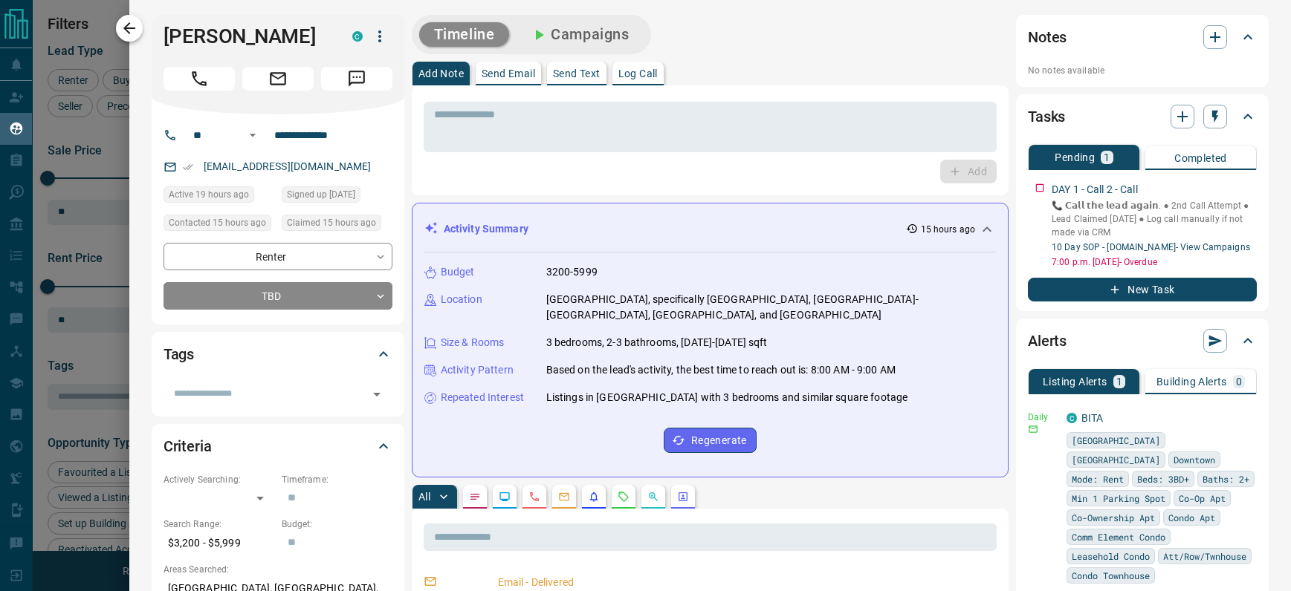
click at [133, 27] on icon "button" at bounding box center [129, 28] width 18 height 18
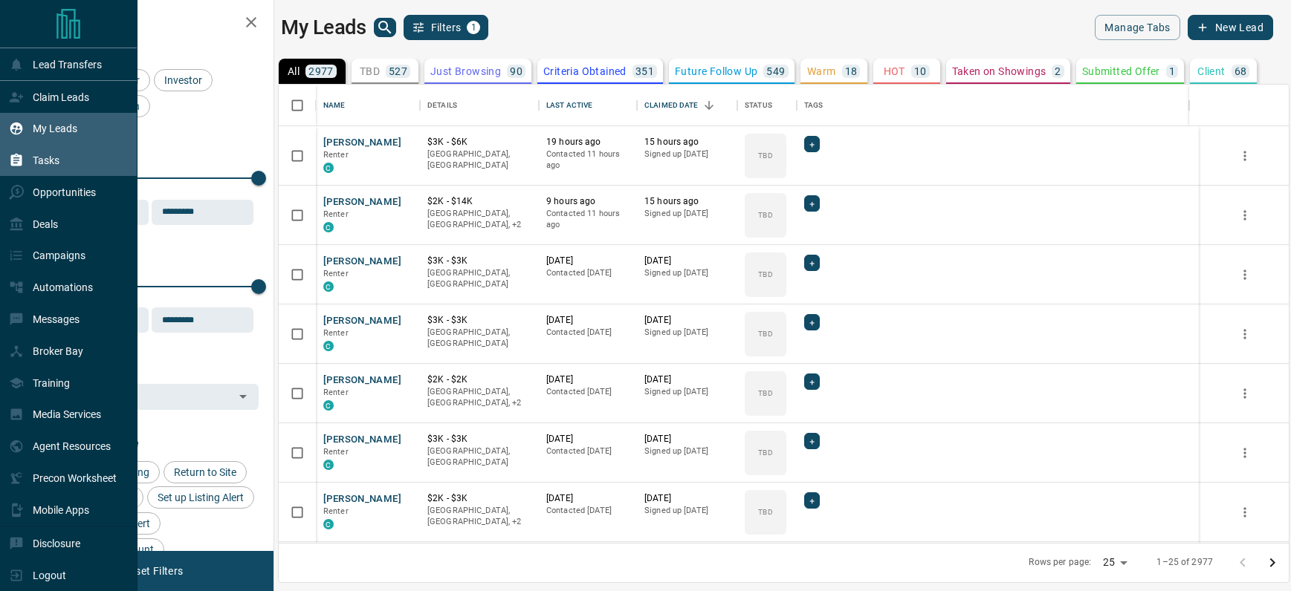
click at [18, 162] on icon at bounding box center [16, 160] width 11 height 13
